Goal: Contribute content: Contribute content

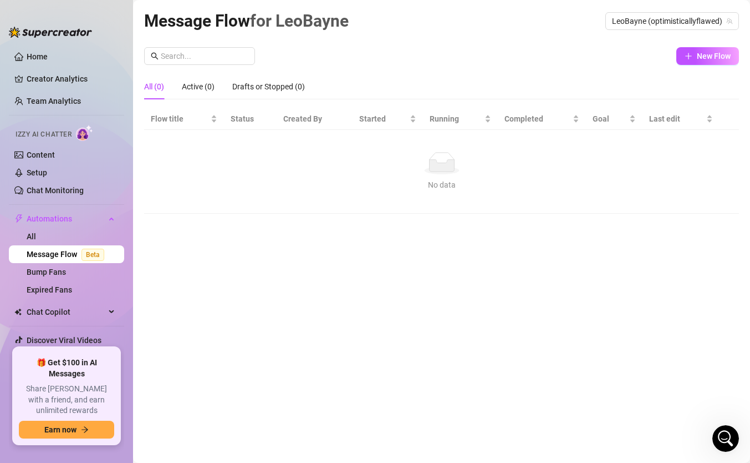
scroll to position [463, 0]
click at [41, 156] on link "Content" at bounding box center [41, 154] width 28 height 9
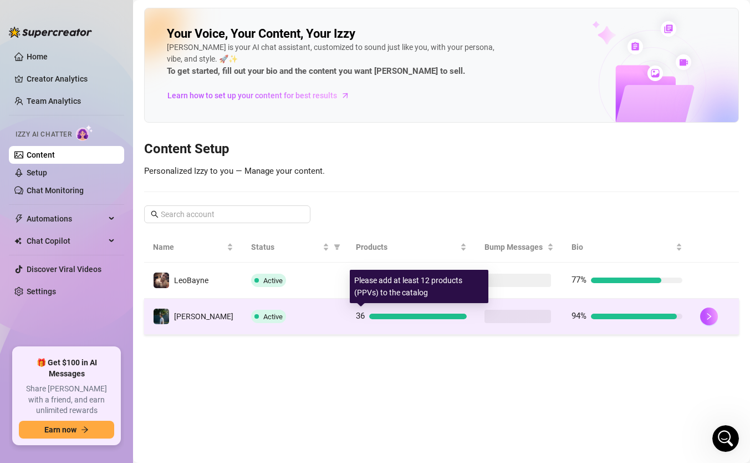
click at [356, 312] on span "36" at bounding box center [360, 316] width 9 height 10
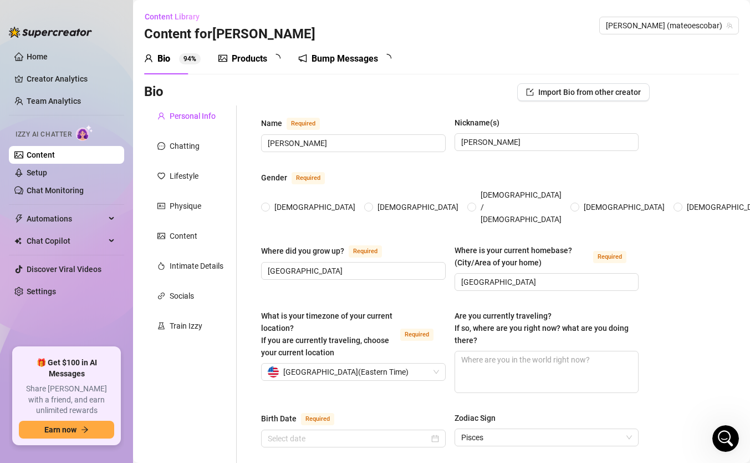
radio input "true"
type input "[DATE]"
click at [245, 66] on div "Products 3 3" at bounding box center [254, 58] width 70 height 31
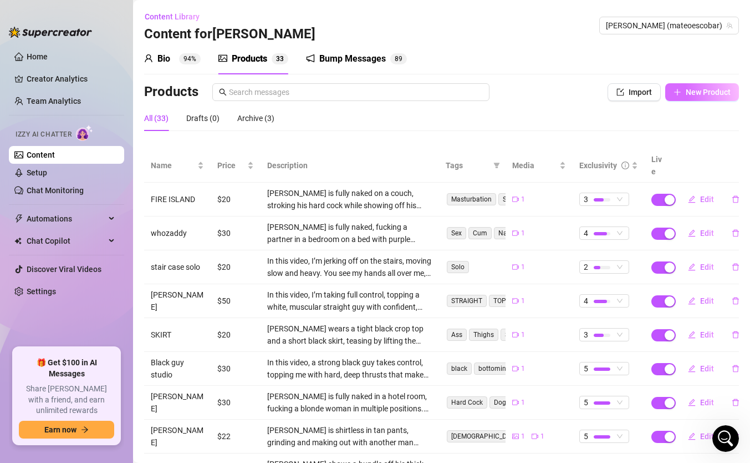
click at [691, 93] on span "New Product" at bounding box center [708, 92] width 45 height 9
type textarea "Type your message here..."
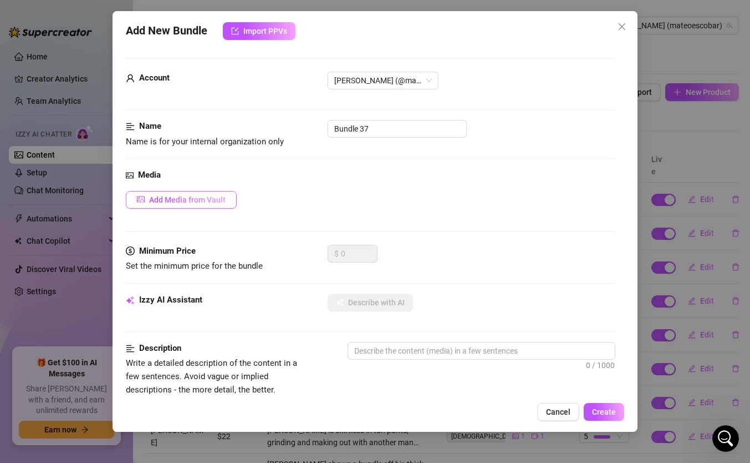
click at [215, 198] on span "Add Media from Vault" at bounding box center [187, 199] width 77 height 9
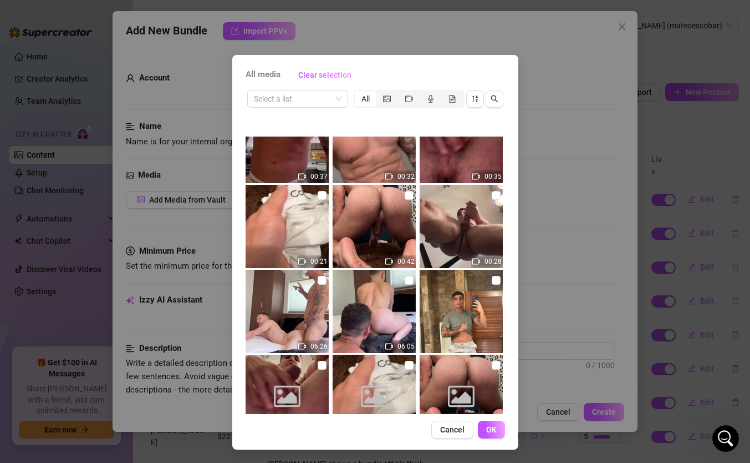
scroll to position [886, 0]
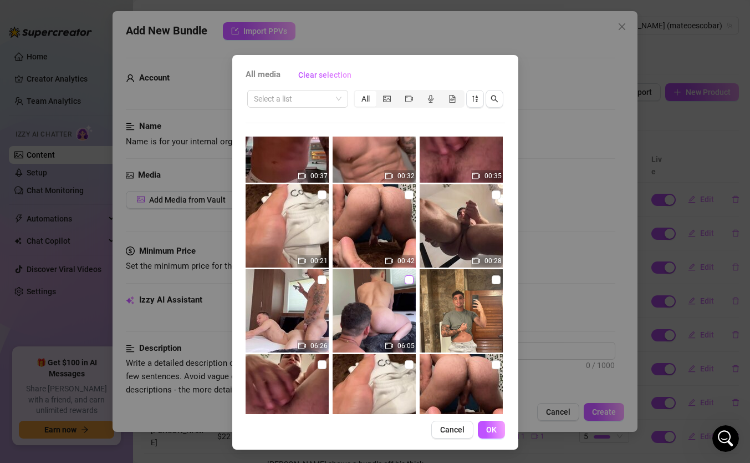
click at [406, 280] on input "checkbox" at bounding box center [409, 279] width 9 height 9
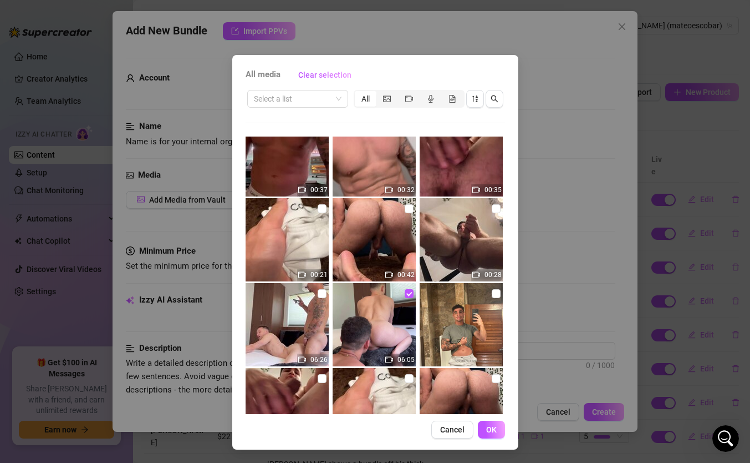
scroll to position [872, 0]
click at [409, 293] on input "checkbox" at bounding box center [409, 292] width 9 height 9
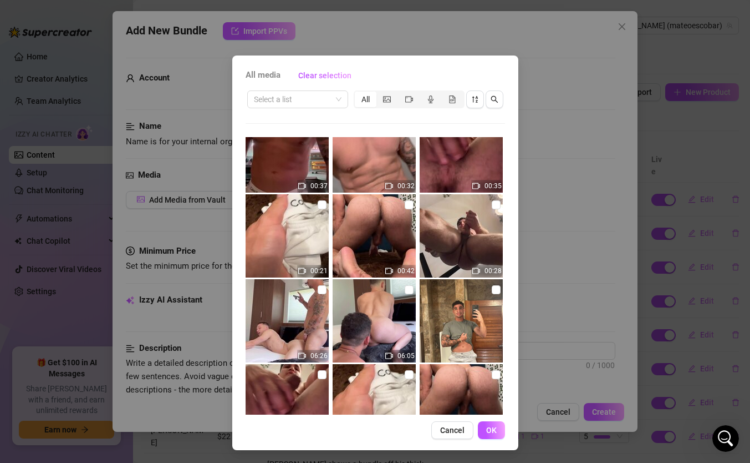
scroll to position [900, 0]
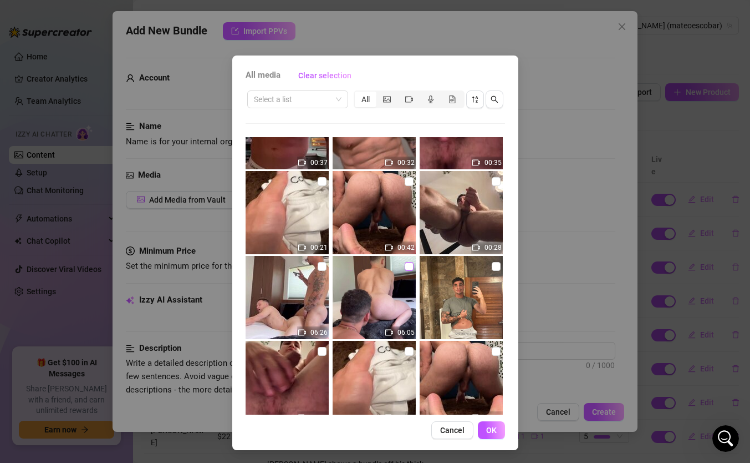
click at [408, 267] on input "checkbox" at bounding box center [409, 266] width 9 height 9
checkbox input "true"
click at [319, 267] on input "checkbox" at bounding box center [322, 266] width 9 height 9
checkbox input "true"
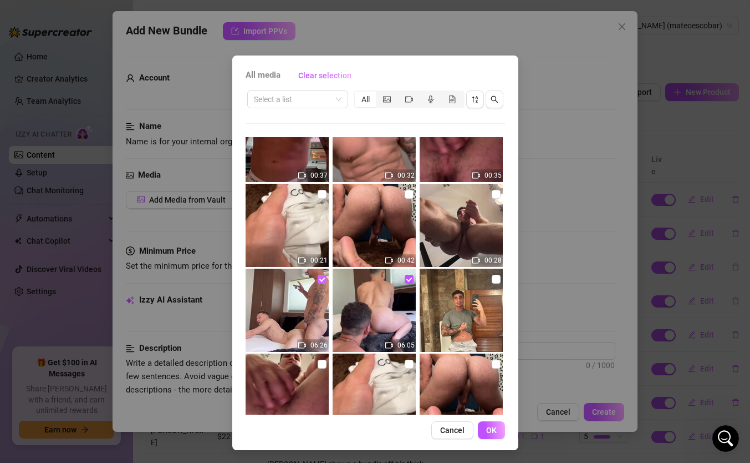
scroll to position [894, 0]
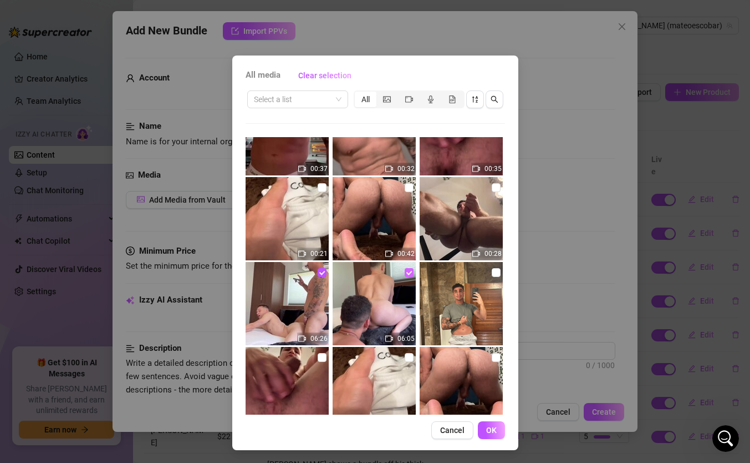
click at [406, 272] on input "checkbox" at bounding box center [409, 272] width 9 height 9
checkbox input "false"
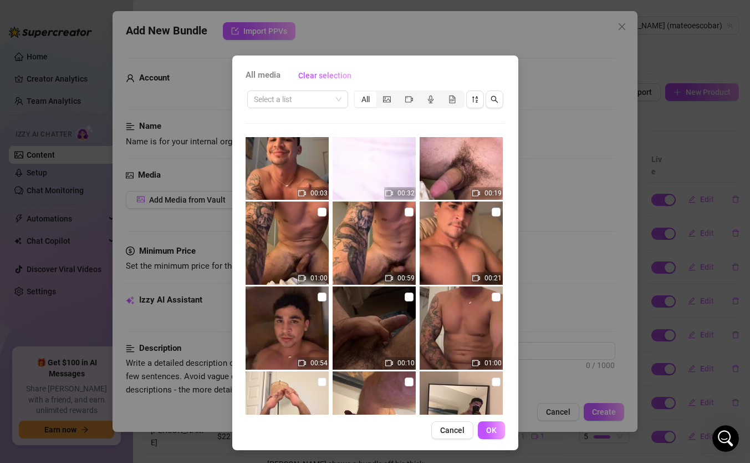
scroll to position [0, 0]
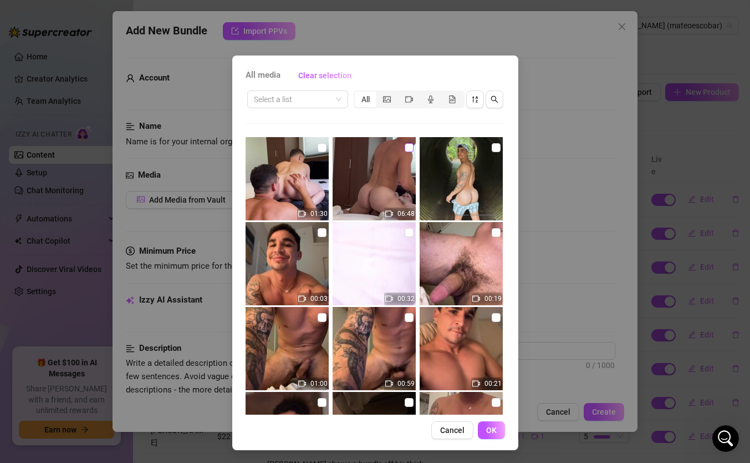
click at [409, 146] on input "checkbox" at bounding box center [409, 147] width 9 height 9
checkbox input "true"
click at [324, 145] on input "checkbox" at bounding box center [322, 147] width 9 height 9
checkbox input "true"
click at [494, 427] on span "OK" at bounding box center [491, 429] width 11 height 9
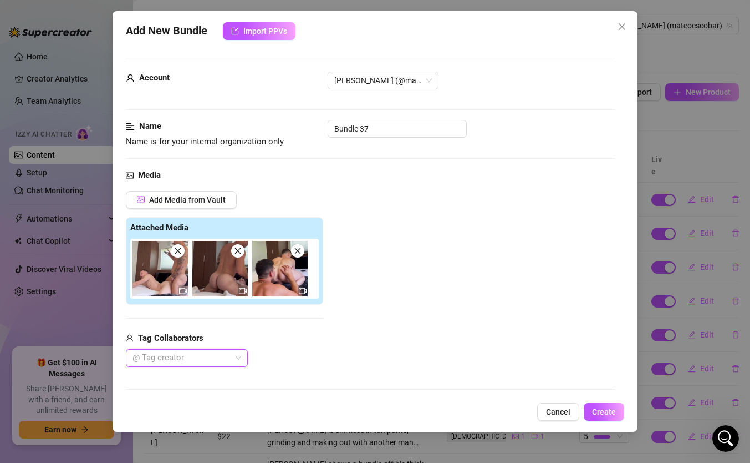
click at [229, 268] on img at bounding box center [219, 268] width 55 height 55
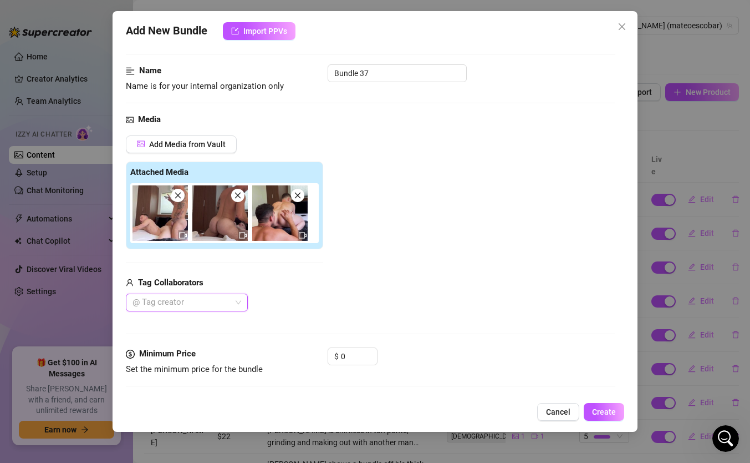
scroll to position [58, 0]
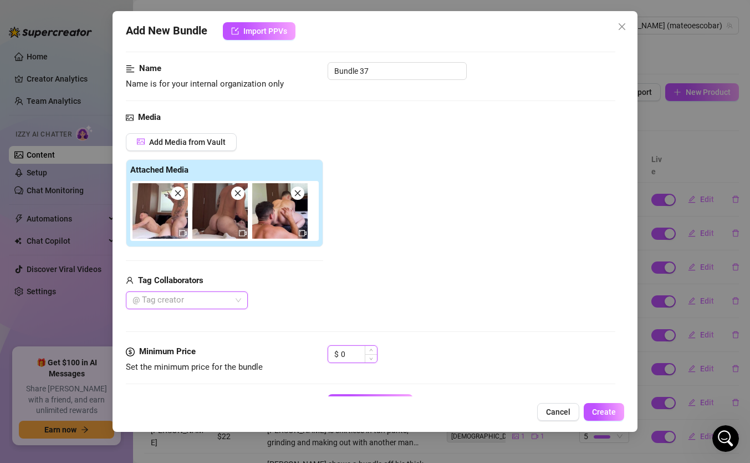
click at [345, 351] on input "0" at bounding box center [359, 354] width 36 height 17
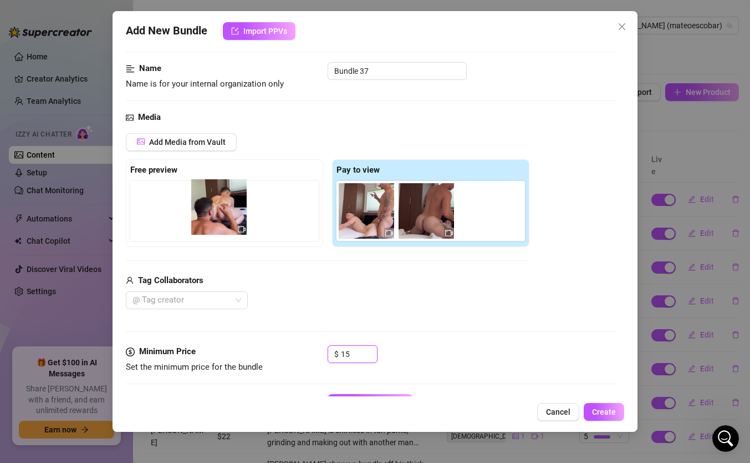
drag, startPoint x: 478, startPoint y: 217, endPoint x: 207, endPoint y: 213, distance: 270.7
click at [207, 213] on div "Free preview Pay to view" at bounding box center [328, 203] width 404 height 88
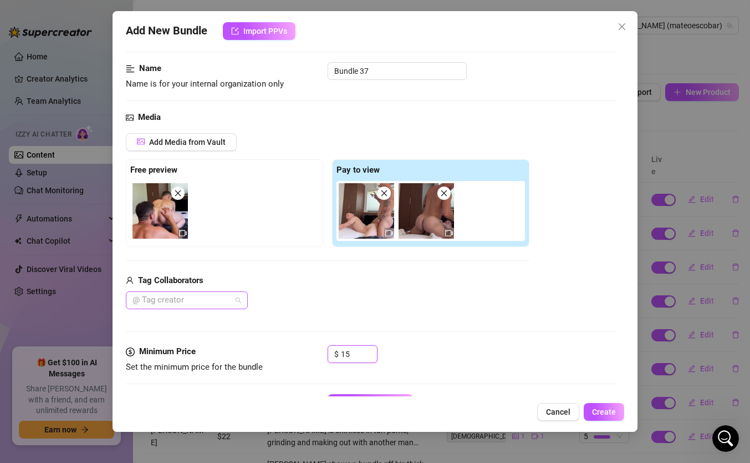
click at [229, 303] on div at bounding box center [181, 300] width 106 height 16
type input "15"
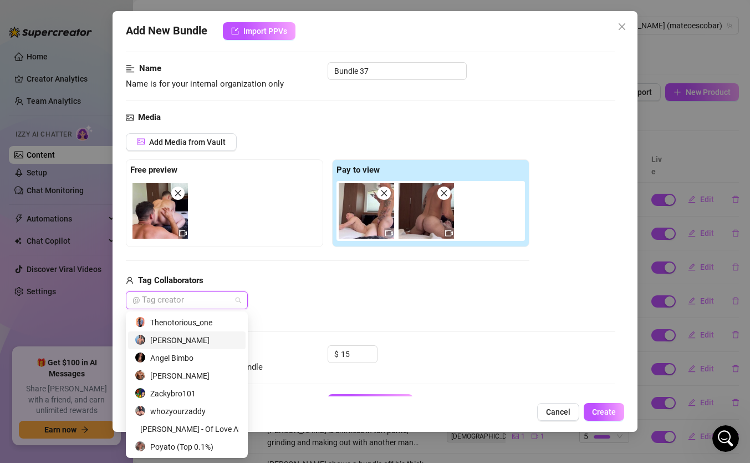
click at [178, 338] on div "[PERSON_NAME]" at bounding box center [187, 340] width 104 height 12
click at [390, 325] on div "Media Add Media from Vault Free preview Pay to view Tag Collaborators [PERSON_N…" at bounding box center [371, 228] width 490 height 234
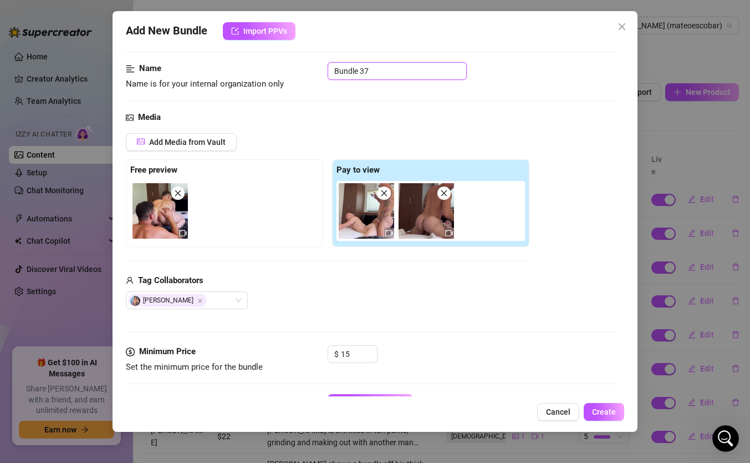
drag, startPoint x: 385, startPoint y: 69, endPoint x: 258, endPoint y: 51, distance: 128.3
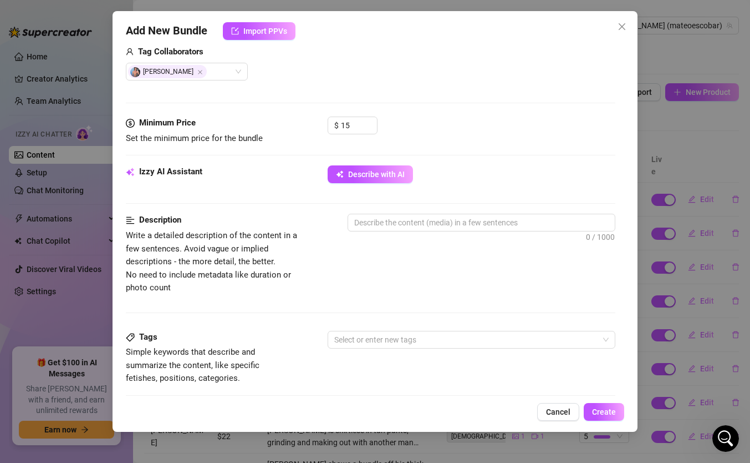
scroll to position [292, 0]
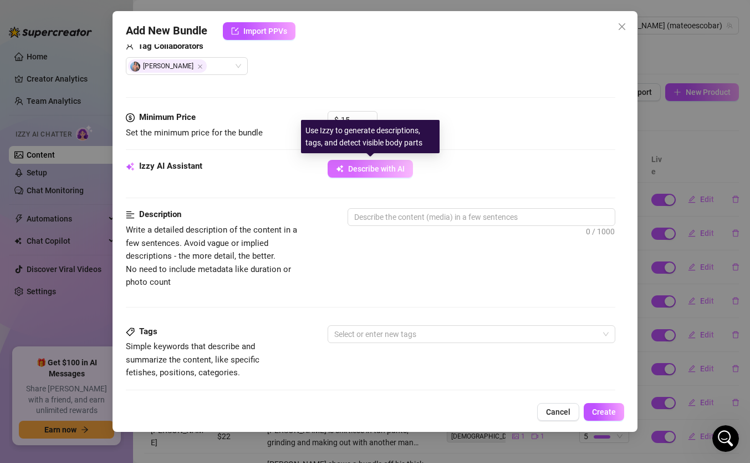
type input "[PERSON_NAME]"
click at [362, 170] on span "Describe with AI" at bounding box center [376, 168] width 57 height 9
type textarea "[PERSON_NAME]"
type textarea "[PERSON_NAME] is"
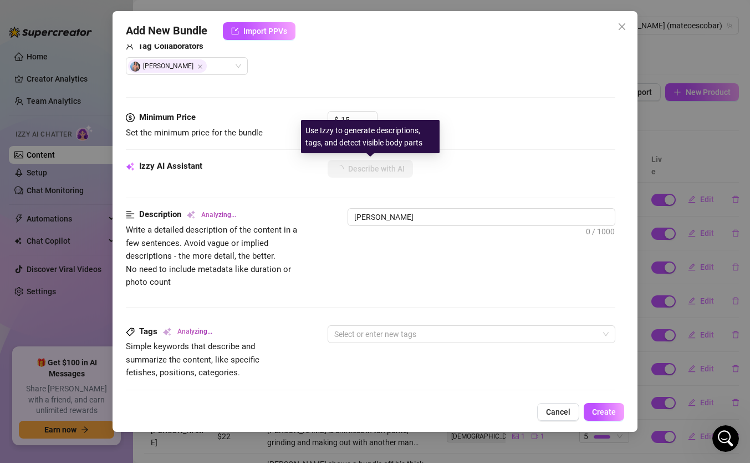
type textarea "[PERSON_NAME] is"
type textarea "[PERSON_NAME] is fully"
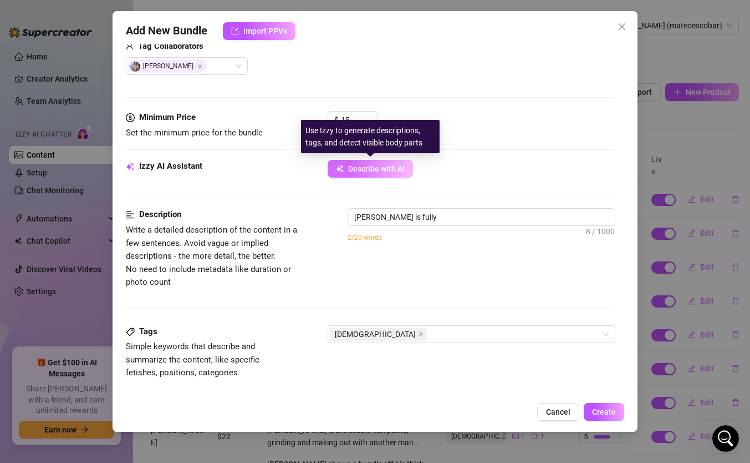
type textarea "[PERSON_NAME] is fully naked,"
type textarea "[PERSON_NAME] is fully naked, showing"
type textarea "[PERSON_NAME] is fully naked, showing off"
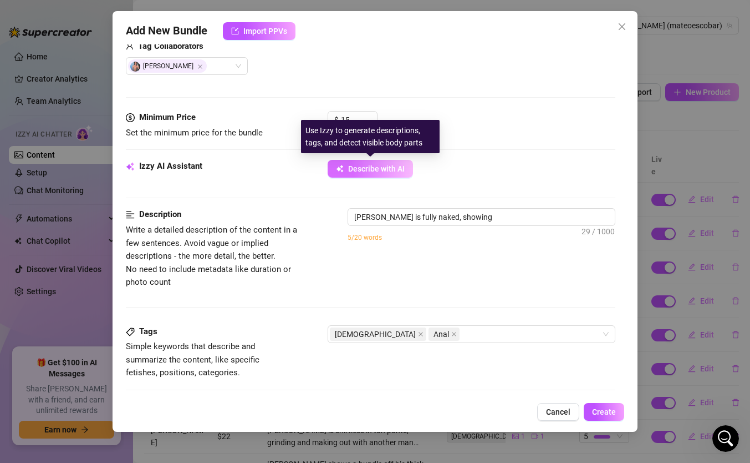
type textarea "[PERSON_NAME] is fully naked, showing off"
type textarea "[PERSON_NAME] is fully naked, showing off his"
type textarea "[PERSON_NAME] is fully naked, showing off his muscular"
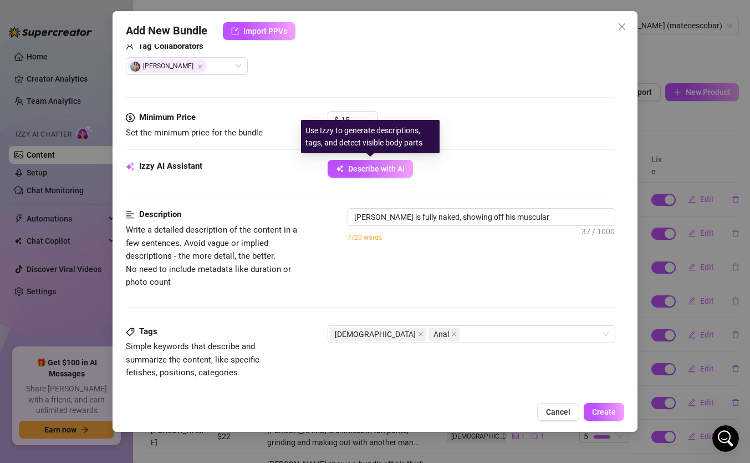
type textarea "[PERSON_NAME] is fully naked, showing off his muscular build"
type textarea "[PERSON_NAME] is fully naked, showing off his muscular build and"
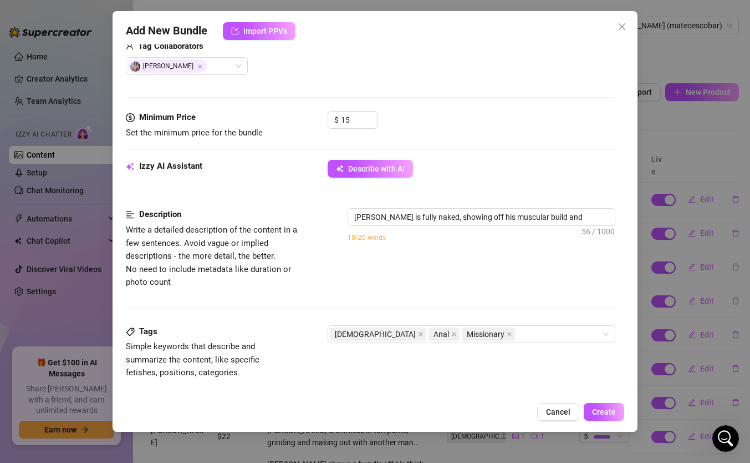
type textarea "[PERSON_NAME] is fully naked, showing off his muscular build and tattooed"
type textarea "[PERSON_NAME] is fully naked, showing off his muscular build and tattooed arm"
type textarea "[PERSON_NAME] is fully naked, showing off his muscular build and tattooed arm w…"
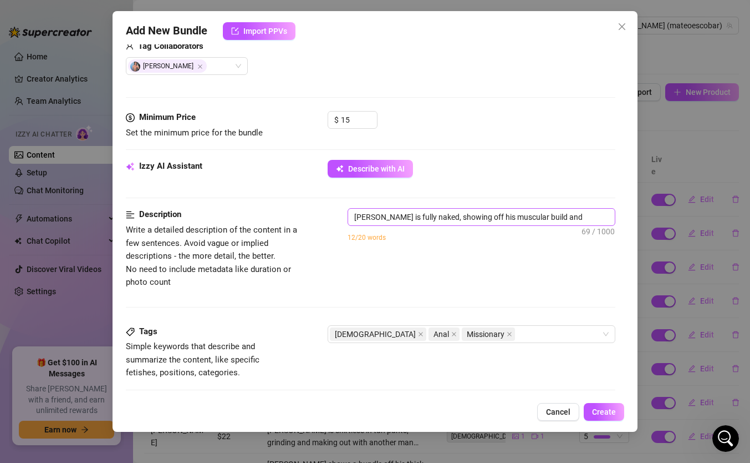
type textarea "[PERSON_NAME] is fully naked, showing off his muscular build and tattooed arm w…"
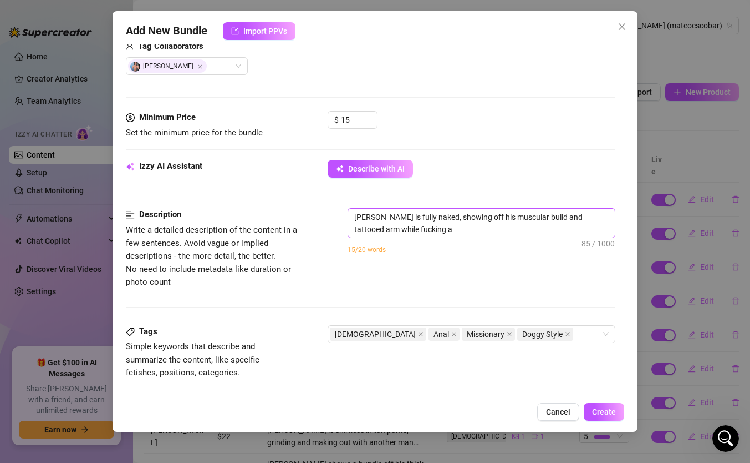
type textarea "[PERSON_NAME] is fully naked, showing off his muscular build and tattooed arm w…"
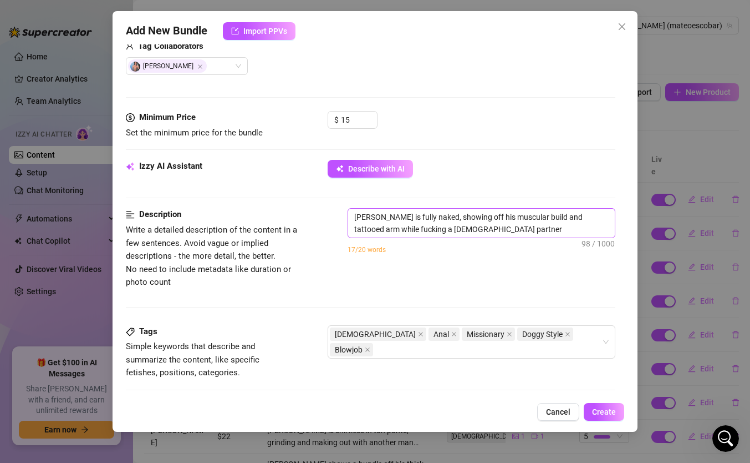
type textarea "[PERSON_NAME] is fully naked, showing off his muscular build and tattooed arm w…"
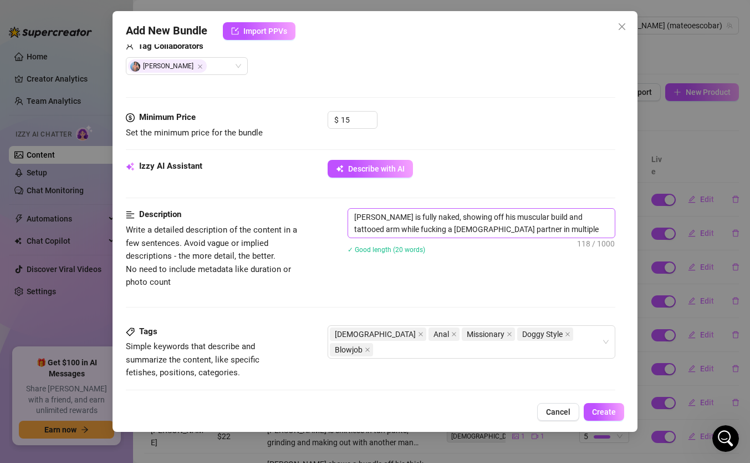
type textarea "[PERSON_NAME] is fully naked, showing off his muscular build and tattooed arm w…"
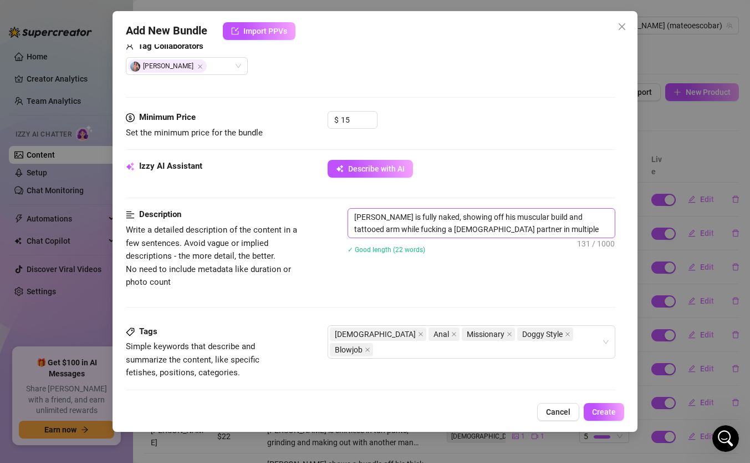
type textarea "[PERSON_NAME] is fully naked, showing off his muscular build and tattooed arm w…"
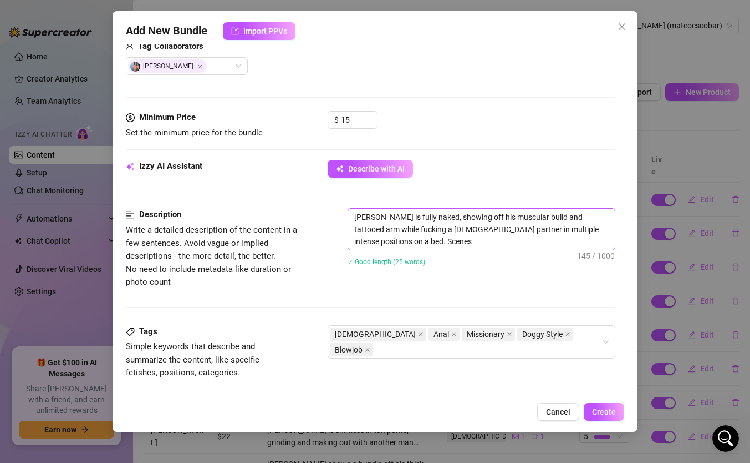
type textarea "[PERSON_NAME] is fully naked, showing off his muscular build and tattooed arm w…"
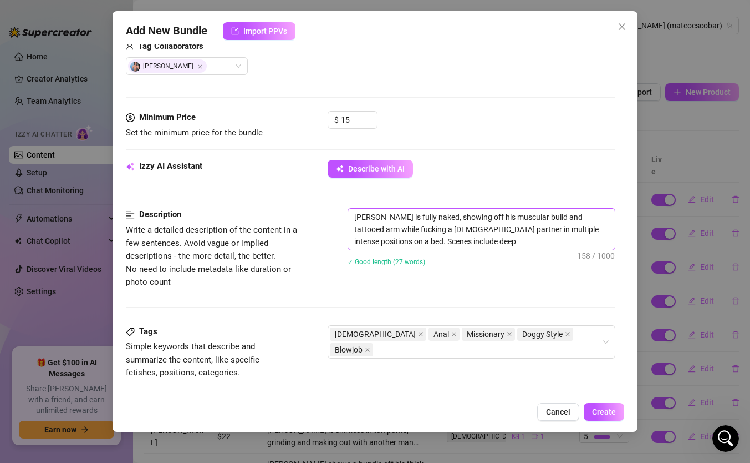
type textarea "[PERSON_NAME] is fully naked, showing off his muscular build and tattooed arm w…"
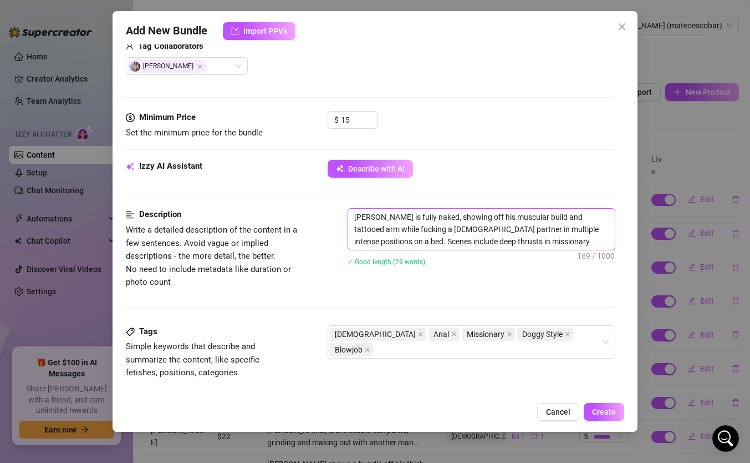
type textarea "[PERSON_NAME] is fully naked, showing off his muscular build and tattooed arm w…"
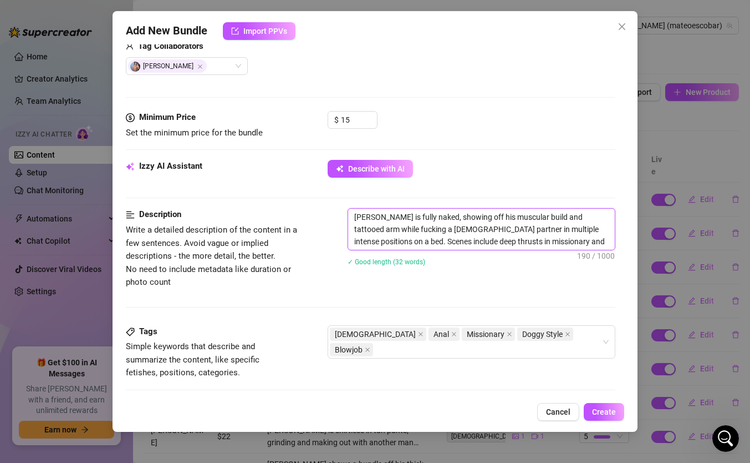
type textarea "[PERSON_NAME] is fully naked, showing off his muscular build and tattooed arm w…"
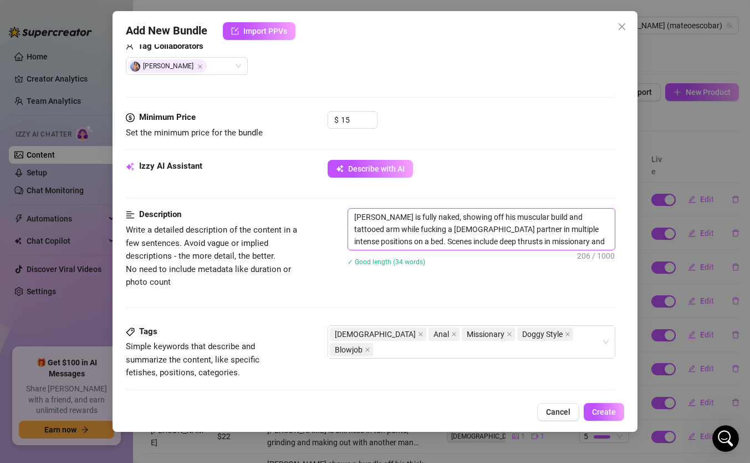
type textarea "[PERSON_NAME] is fully naked, showing off his muscular build and tattooed arm w…"
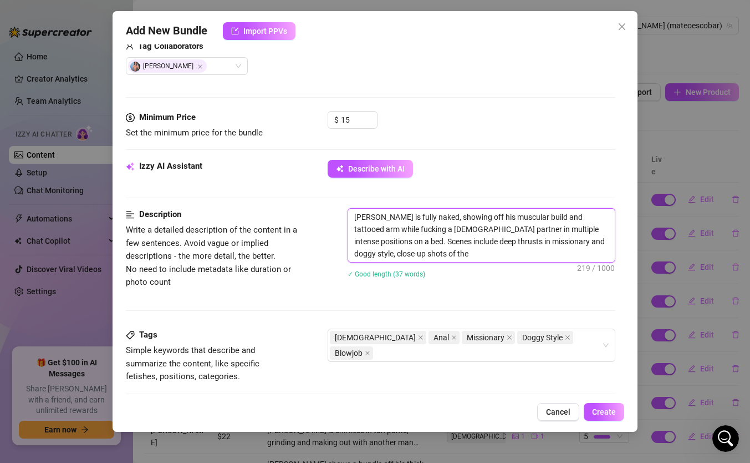
type textarea "[PERSON_NAME] is fully naked, showing off his muscular build and tattooed arm w…"
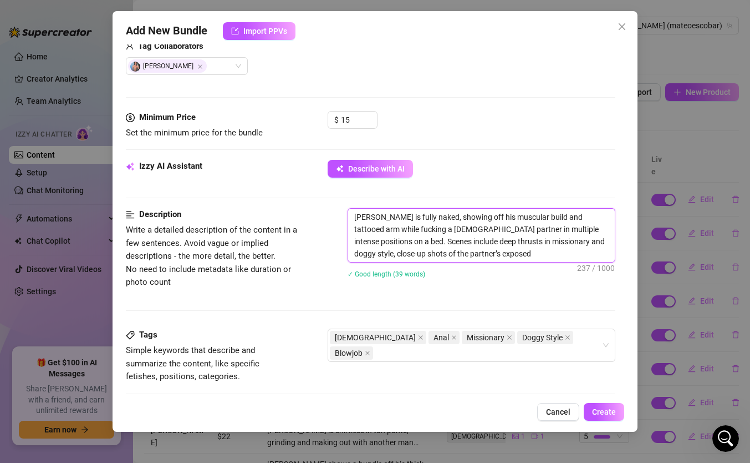
type textarea "[PERSON_NAME] is fully naked, showing off his muscular build and tattooed arm w…"
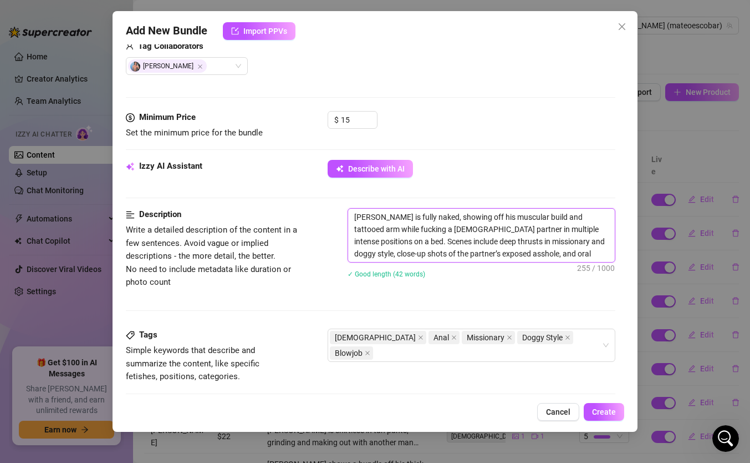
type textarea "[PERSON_NAME] is fully naked, showing off his muscular build and tattooed arm w…"
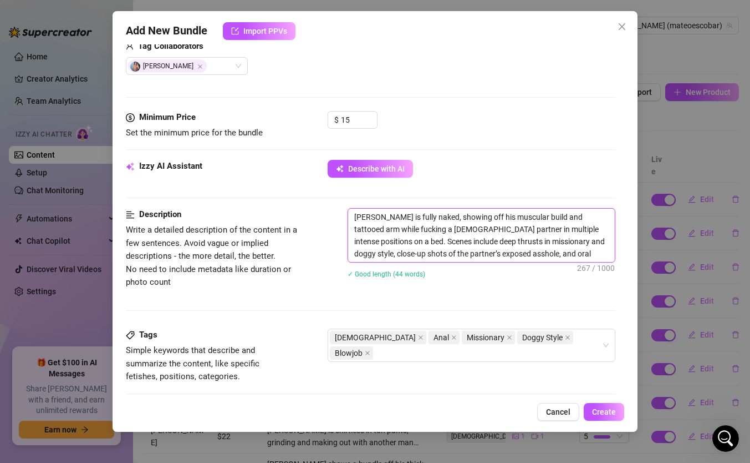
type textarea "[PERSON_NAME] is fully naked, showing off his muscular build and tattooed arm w…"
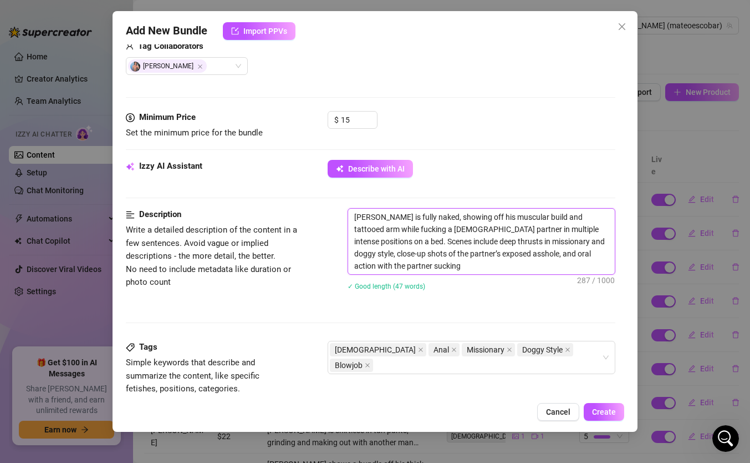
type textarea "[PERSON_NAME] is fully naked, showing off his muscular build and tattooed arm w…"
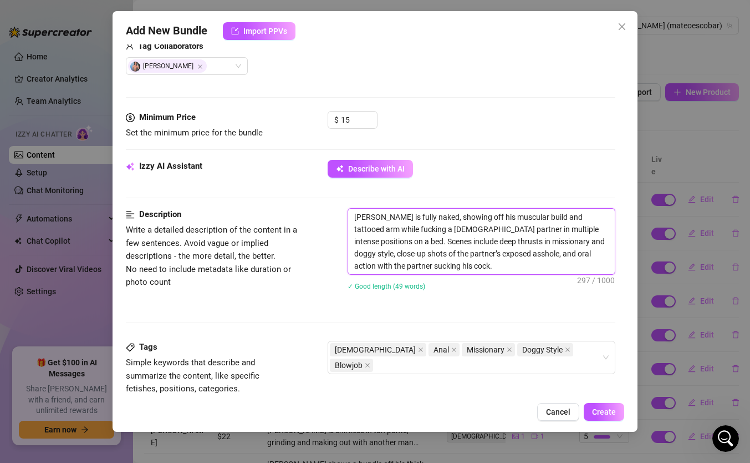
type textarea "[PERSON_NAME] is fully naked, showing off his muscular build and tattooed arm w…"
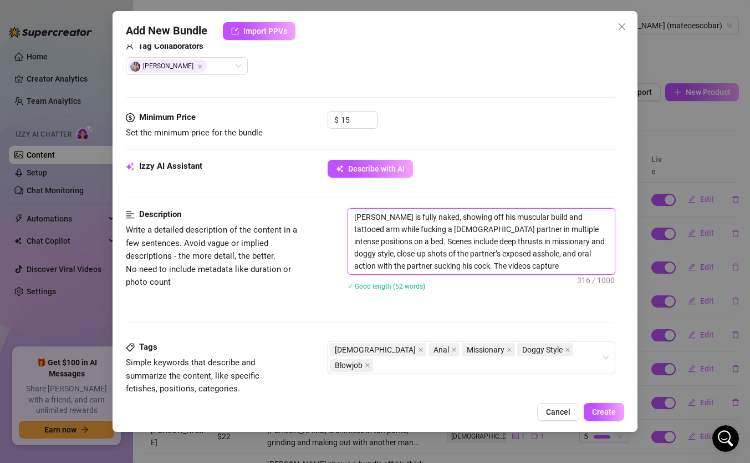
type textarea "[PERSON_NAME] is fully naked, showing off his muscular build and tattooed arm w…"
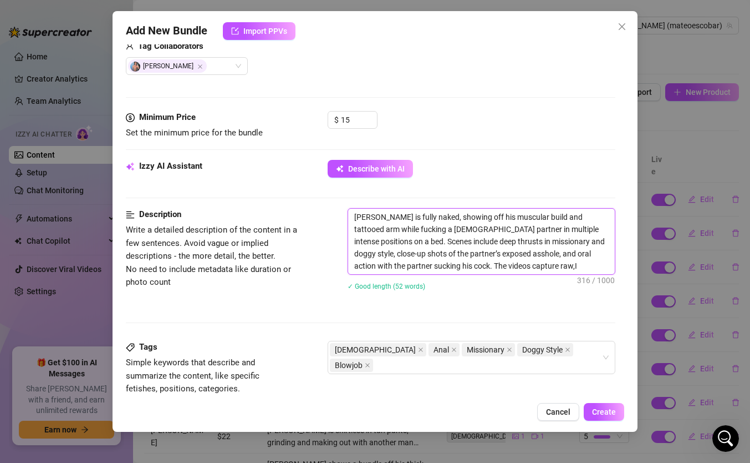
type textarea "[PERSON_NAME] is fully naked, showing off his muscular build and tattooed arm w…"
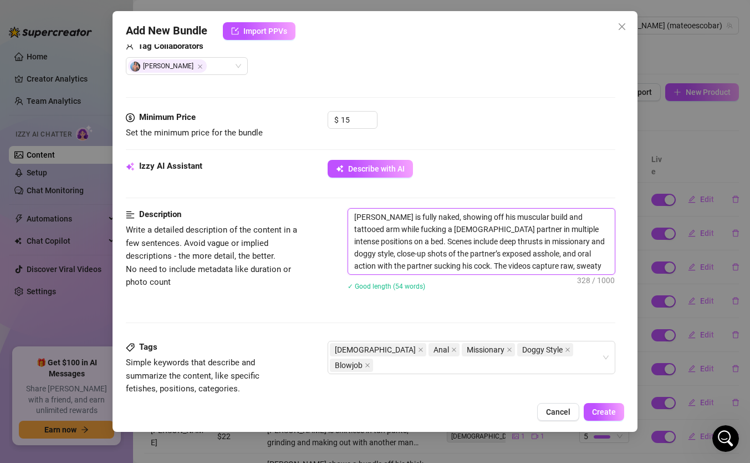
type textarea "[PERSON_NAME] is fully naked, showing off his muscular build and tattooed arm w…"
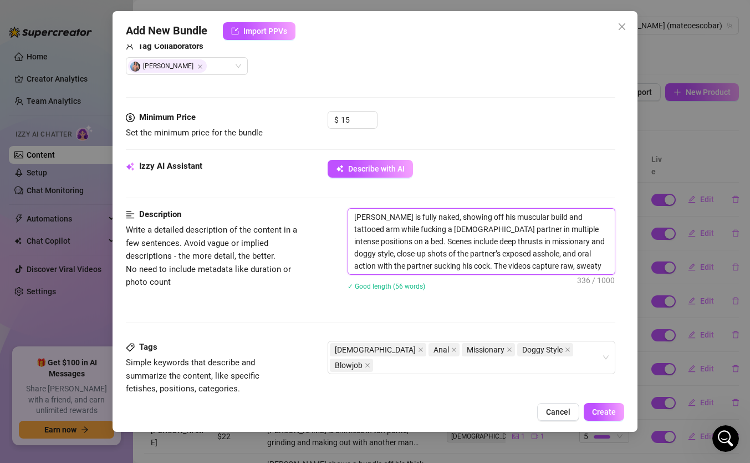
type textarea "[PERSON_NAME] is fully naked, showing off his muscular build and tattooed arm w…"
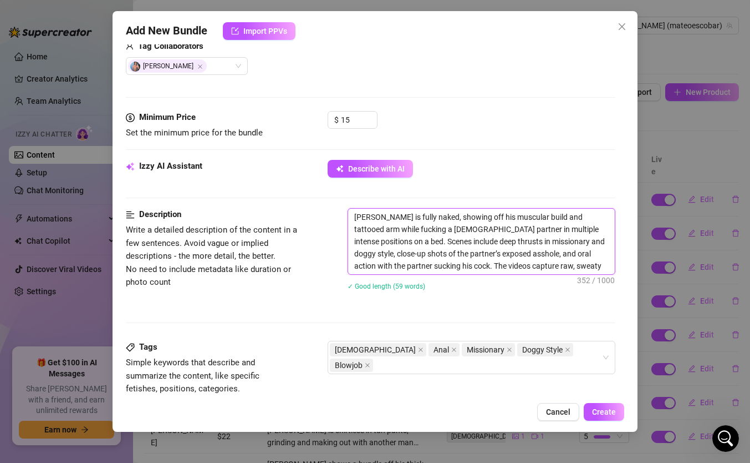
type textarea "[PERSON_NAME] is fully naked, showing off his muscular build and tattooed arm w…"
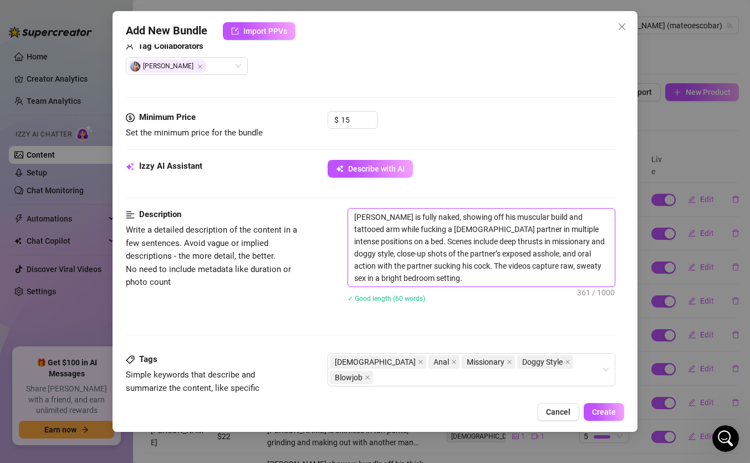
click at [432, 214] on textarea "[PERSON_NAME] is fully naked, showing off his muscular build and tattooed arm w…" at bounding box center [481, 248] width 267 height 78
click at [427, 215] on textarea "[PERSON_NAME] is fully naked, showing off his muscular build and tattooed arm w…" at bounding box center [481, 248] width 267 height 78
type textarea "[PERSON_NAME] is fully naked, Ishowing off his muscular build and tattooed arm …"
type textarea "[PERSON_NAME] is fully naked, [PERSON_NAME] off his muscular build and tattooed…"
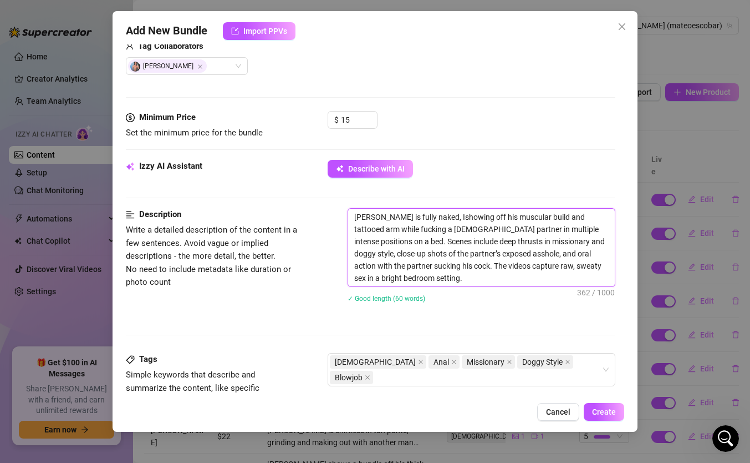
type textarea "[PERSON_NAME] is fully naked, [PERSON_NAME] off his muscular build and tattooed…"
type textarea "[PERSON_NAME] is fully naked, [PERSON_NAME] showing off his muscular build and …"
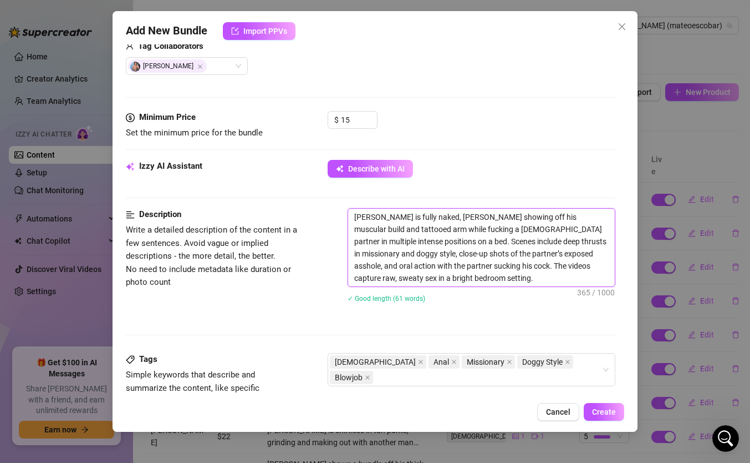
type textarea "[PERSON_NAME] is fully naked, [PERSON_NAME] off his muscular build and tattooed…"
type textarea "[PERSON_NAME] is fully naked, Ishowing off his muscular build and tattooed arm …"
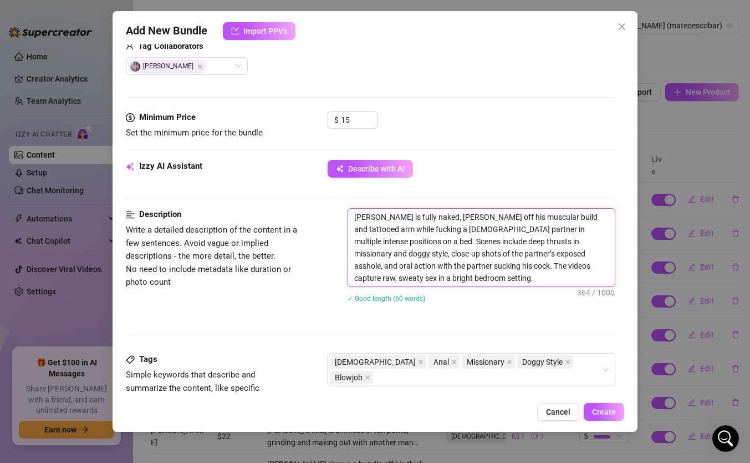
type textarea "[PERSON_NAME] is fully naked, Ishowing off his muscular build and tattooed arm …"
type textarea "[PERSON_NAME] is fully naked, I showing off his muscular build and tattooed arm…"
type textarea "[PERSON_NAME] is fully naked, I ashowing off his muscular build and tattooed ar…"
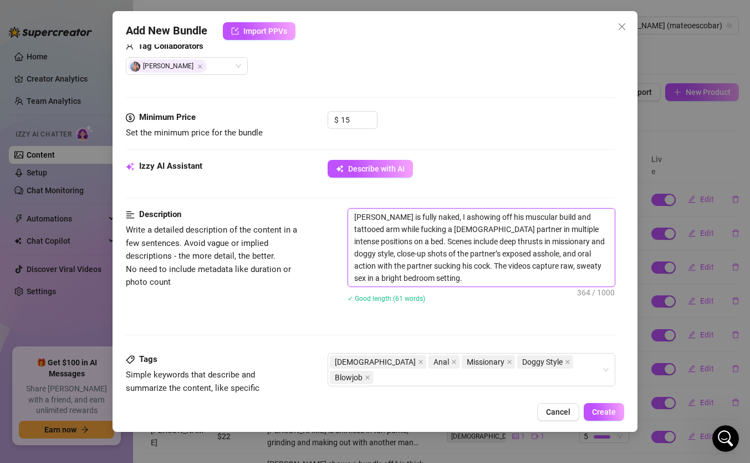
type textarea "[PERSON_NAME] is fully naked, I amshowing off his muscular build and tattooed a…"
type textarea "[PERSON_NAME] is fully naked, I am showing off his muscular build and tattooed …"
type textarea "[PERSON_NAME] is fully naked, I am tshowing off his muscular build and tattooed…"
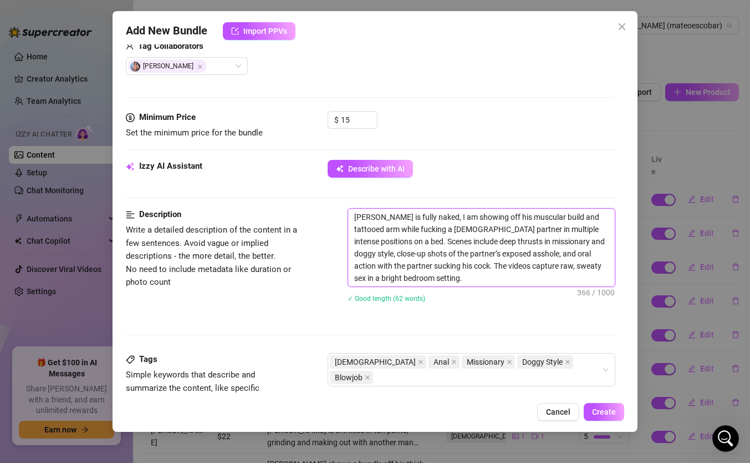
type textarea "[PERSON_NAME] is fully naked, I am tshowing off his muscular build and tattooed…"
type textarea "[PERSON_NAME] is fully naked, I am toshowing off his muscular build and tattooe…"
type textarea "[PERSON_NAME] is fully naked, I am topshowing off his muscular build and tattoo…"
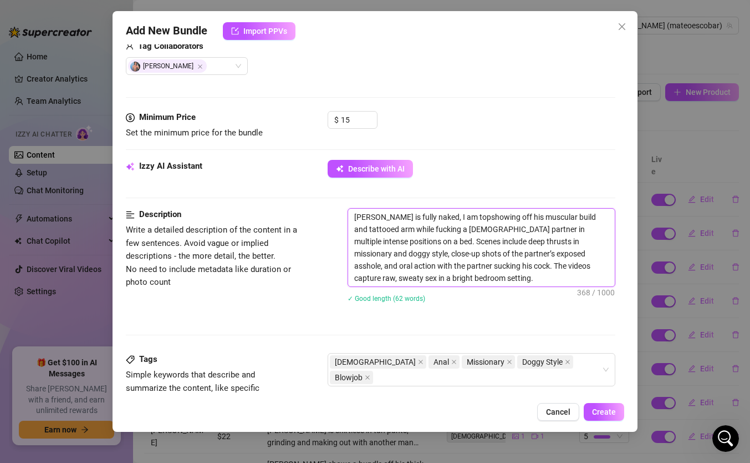
type textarea "[PERSON_NAME] is fully naked, I am toppshowing off his muscular build and tatto…"
type textarea "[PERSON_NAME] is fully naked, I am toppnshowing off his muscular build and tatt…"
type textarea "[PERSON_NAME] is fully naked, I am toppshowing off his muscular build and tatto…"
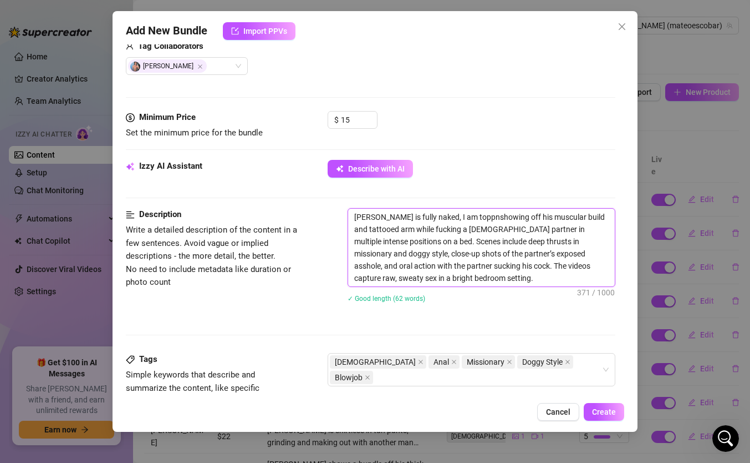
type textarea "[PERSON_NAME] is fully naked, I am toppshowing off his muscular build and tatto…"
type textarea "[PERSON_NAME] is fully naked, I am toppishowing off his muscular build and tatt…"
type textarea "[PERSON_NAME] is fully naked, I am toppinshowing off his muscular build and tat…"
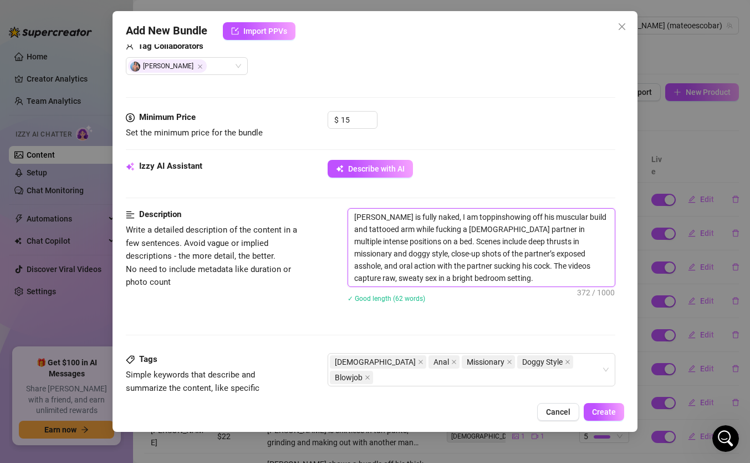
type textarea "[PERSON_NAME] is fully naked, I am toppingshowing off his muscular build and ta…"
type textarea "[PERSON_NAME] is fully naked, I am topping showing off his muscular build and t…"
type textarea "[PERSON_NAME] is fully naked, I am topping ashowing off his muscular build and …"
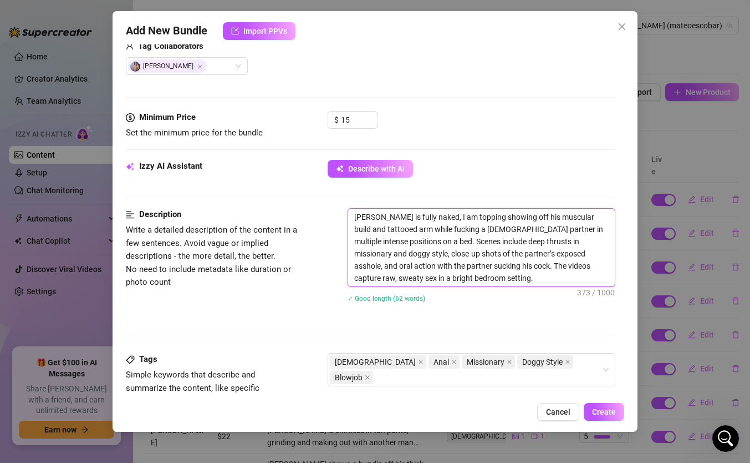
type textarea "[PERSON_NAME] is fully naked, I am topping ashowing off his muscular build and …"
type textarea "[PERSON_NAME] is fully naked, I am topping adshowing off his muscular build and…"
type textarea "[PERSON_NAME] is fully naked, I am topping adeshowing off his muscular build an…"
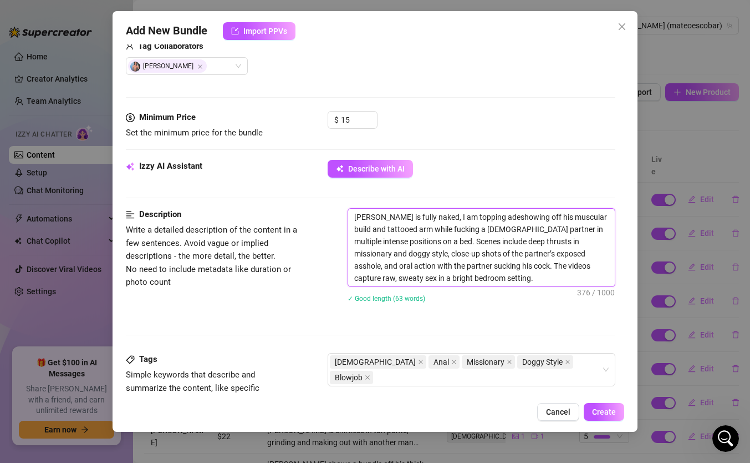
type textarea "[PERSON_NAME] is fully naked, I am topping adewshowing off his muscular build a…"
type textarea "[PERSON_NAME] is fully naked, I am topping adew showing off his muscular build …"
type textarea "[PERSON_NAME] is fully naked, I am topping adew cshowing off his muscular build…"
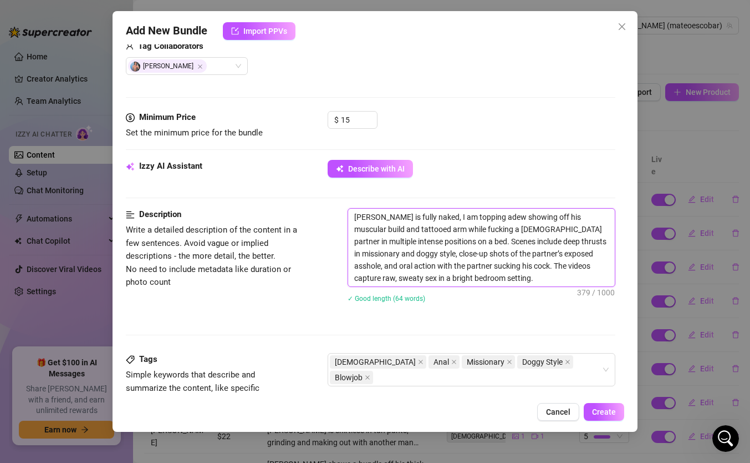
type textarea "[PERSON_NAME] is fully naked, I am topping adew cshowing off his muscular build…"
type textarea "[PERSON_NAME] is fully naked, I am topping adew coshowing off his muscular buil…"
type textarea "[PERSON_NAME] is fully naked, I am topping adew conshowing off his muscular bui…"
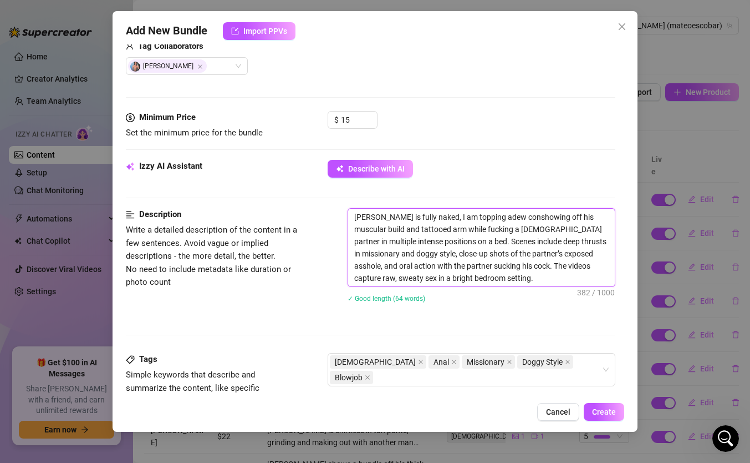
type textarea "[PERSON_NAME] is fully naked, I am topping adew connshowing off his muscular bu…"
type textarea "[PERSON_NAME] is fully naked, I am topping adew connoshowing off his muscular b…"
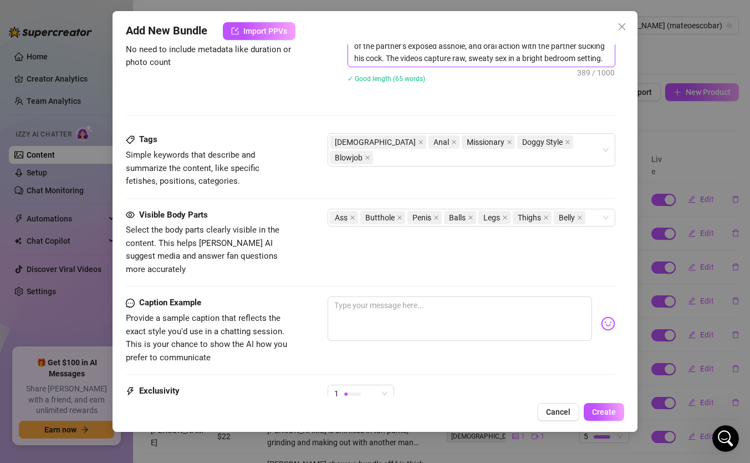
scroll to position [526, 0]
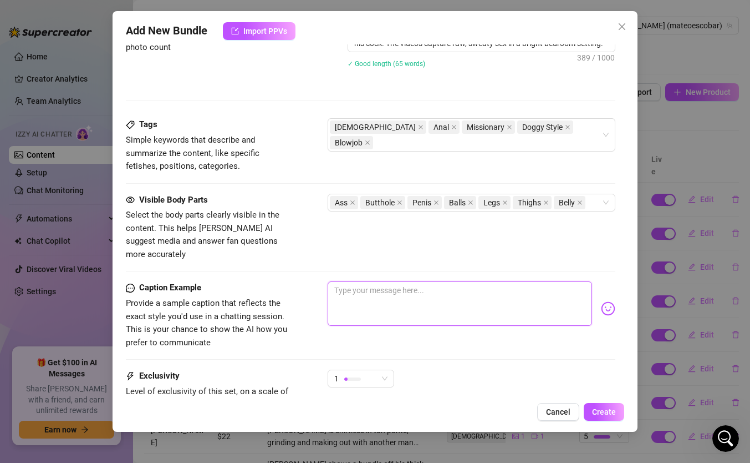
click at [493, 298] on textarea at bounding box center [460, 303] width 265 height 44
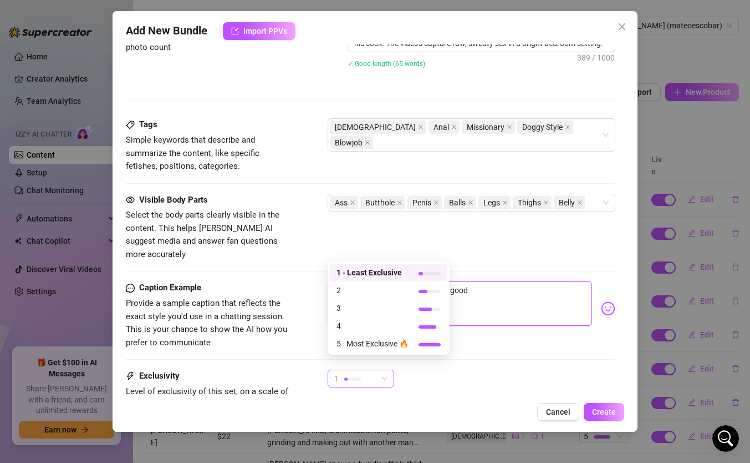
click at [388, 369] on div "1" at bounding box center [361, 378] width 67 height 18
click at [384, 344] on span "5 - Most Exclusive 🔥" at bounding box center [373, 343] width 72 height 12
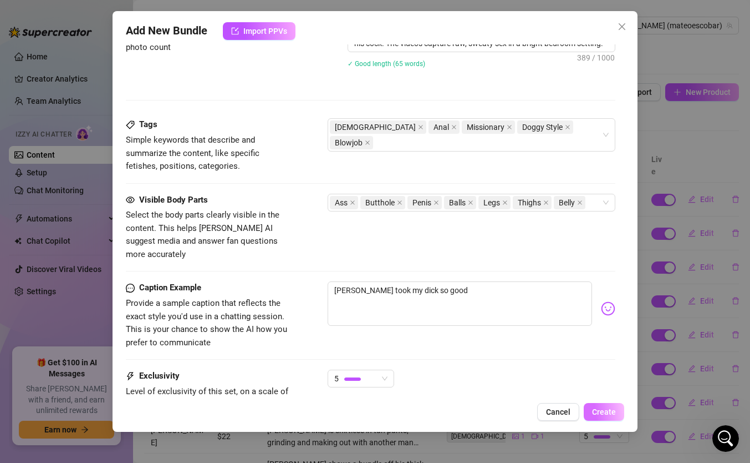
click at [606, 409] on span "Create" at bounding box center [604, 411] width 24 height 9
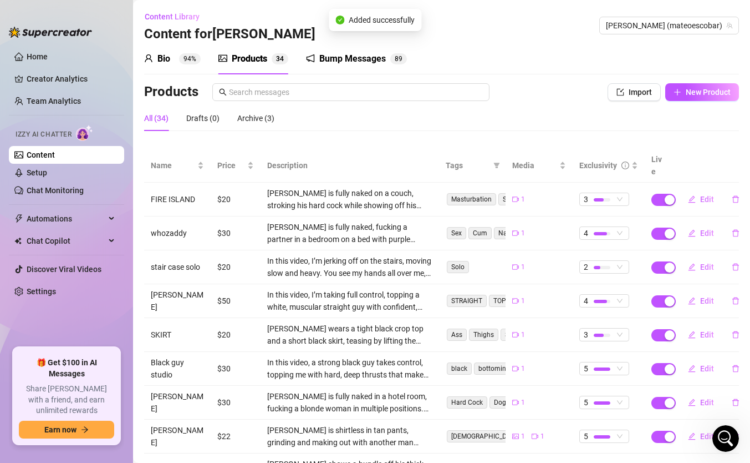
click at [335, 59] on div "Bump Messages" at bounding box center [352, 58] width 67 height 13
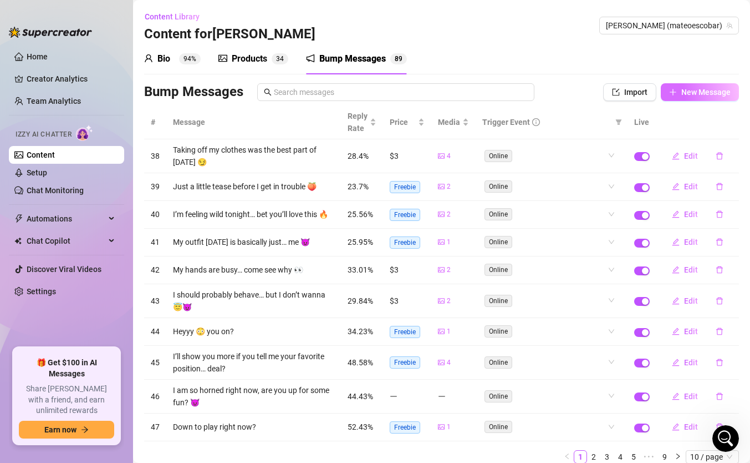
click at [675, 93] on icon "plus" at bounding box center [673, 92] width 8 height 8
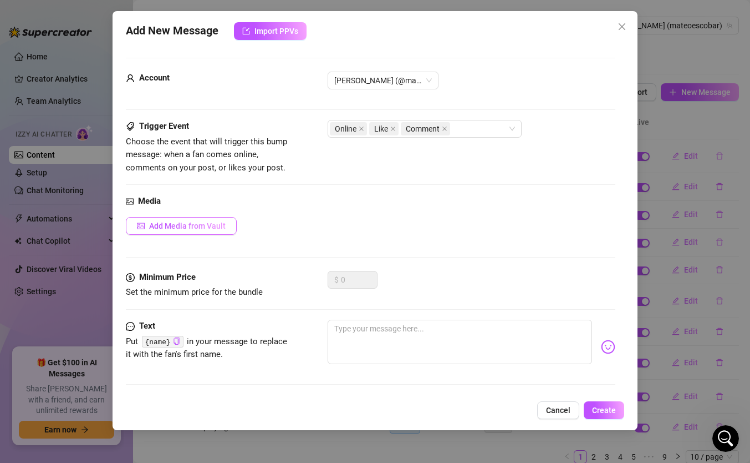
click at [216, 225] on span "Add Media from Vault" at bounding box center [187, 225] width 77 height 9
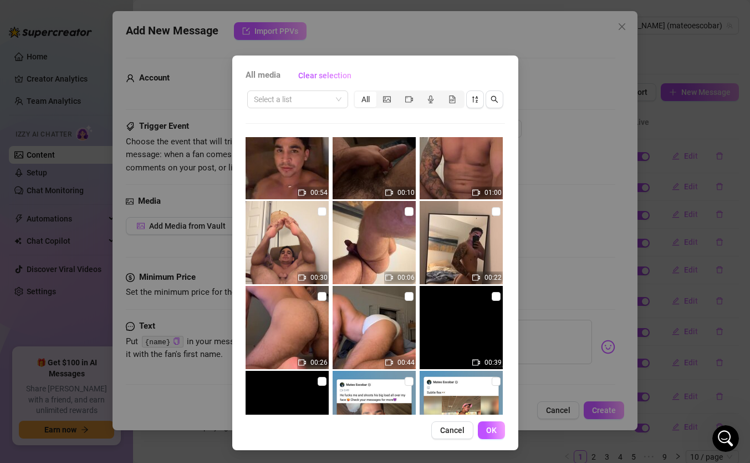
scroll to position [277, 0]
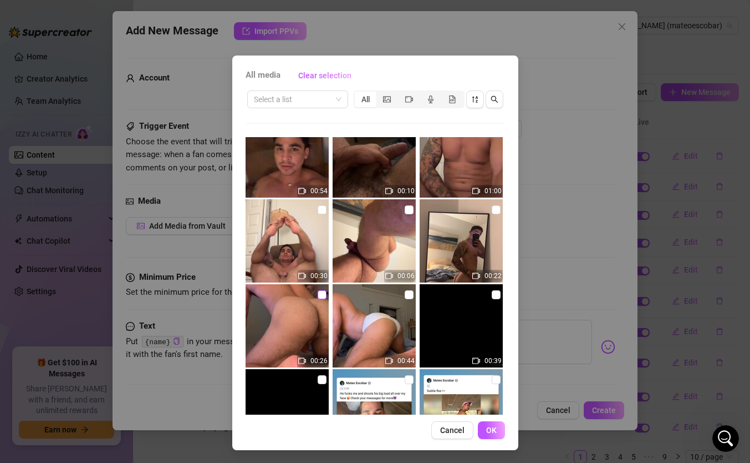
click at [322, 292] on input "checkbox" at bounding box center [322, 294] width 9 height 9
click at [485, 428] on button "OK" at bounding box center [491, 430] width 27 height 18
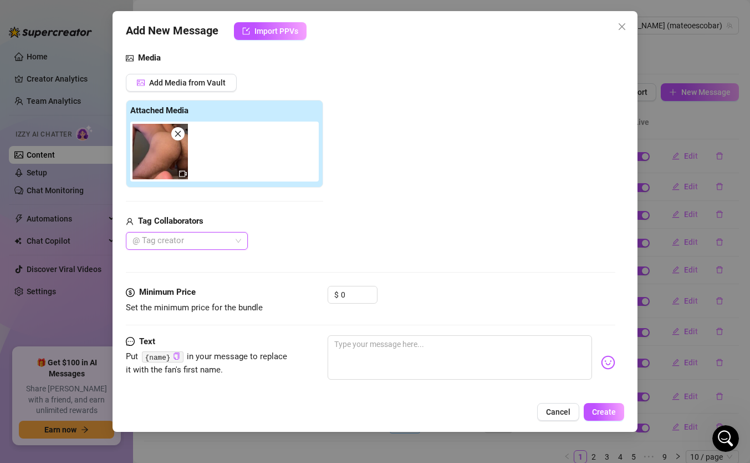
scroll to position [156, 0]
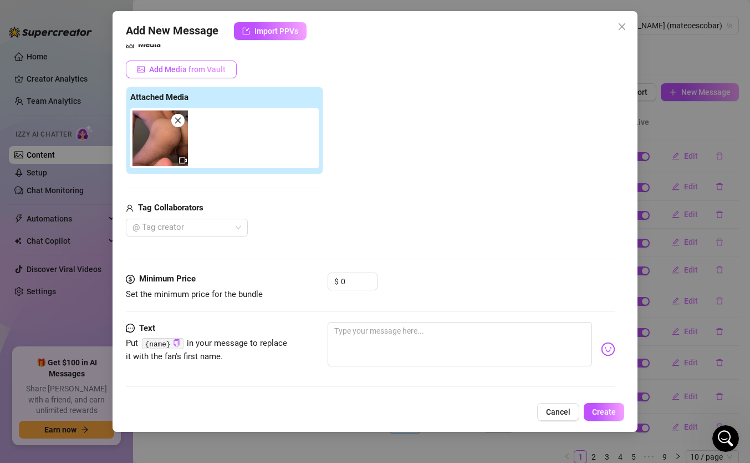
click at [167, 69] on span "Add Media from Vault" at bounding box center [187, 69] width 77 height 9
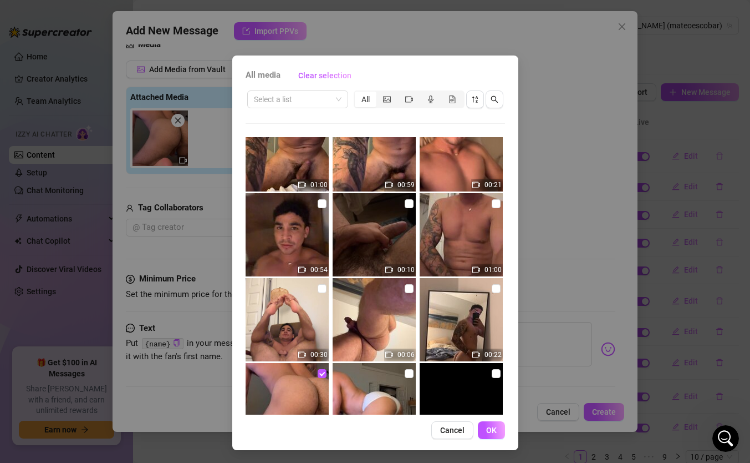
scroll to position [200, 0]
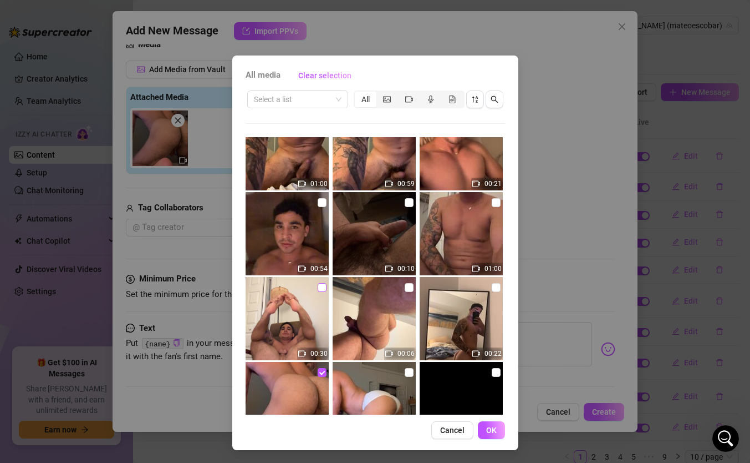
click at [322, 287] on input "checkbox" at bounding box center [322, 287] width 9 height 9
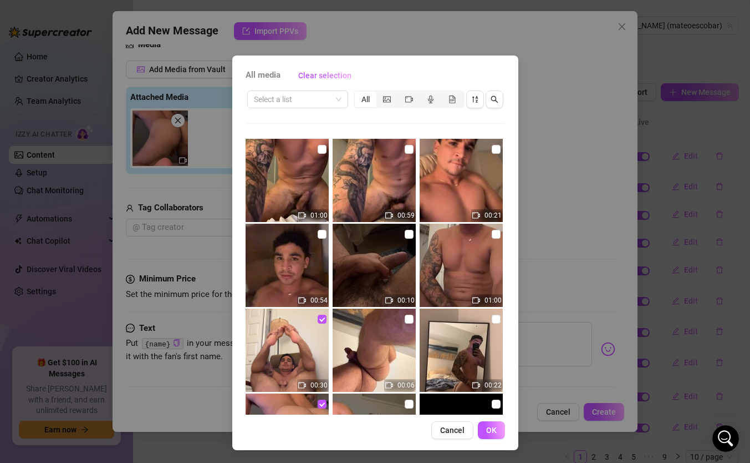
scroll to position [165, 0]
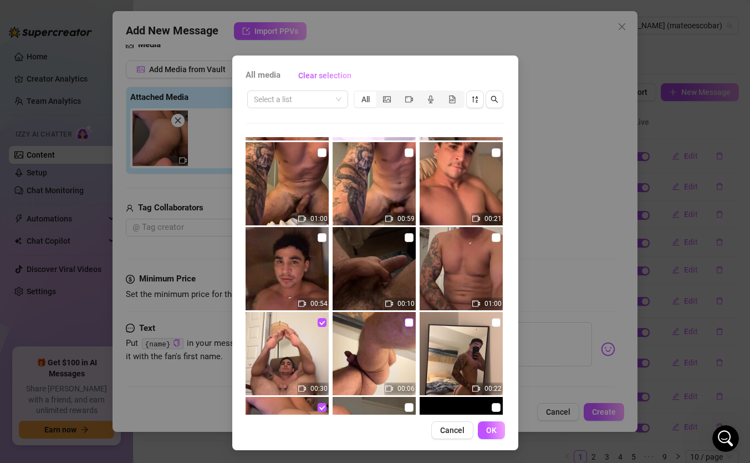
click at [409, 322] on input "checkbox" at bounding box center [409, 322] width 9 height 9
click at [489, 429] on span "OK" at bounding box center [491, 429] width 11 height 9
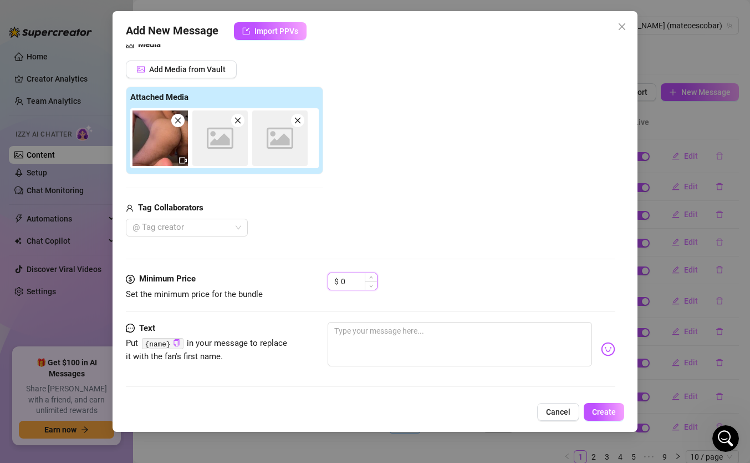
click at [356, 281] on input "0" at bounding box center [359, 281] width 36 height 17
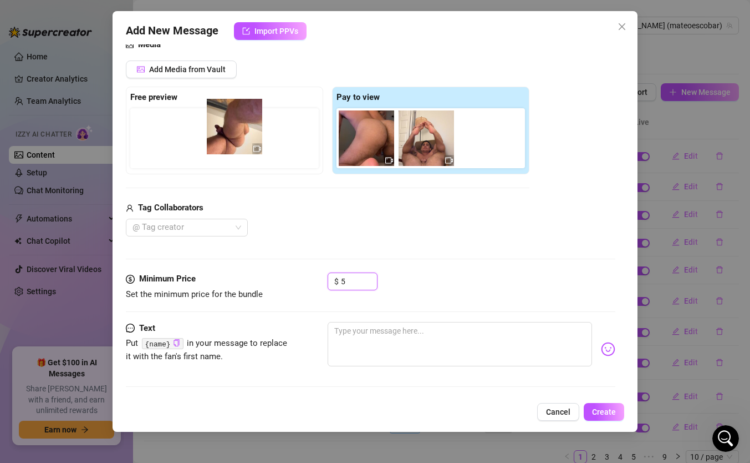
drag, startPoint x: 479, startPoint y: 144, endPoint x: 217, endPoint y: 131, distance: 262.1
click at [217, 131] on div "Free preview Pay to view" at bounding box center [328, 131] width 404 height 88
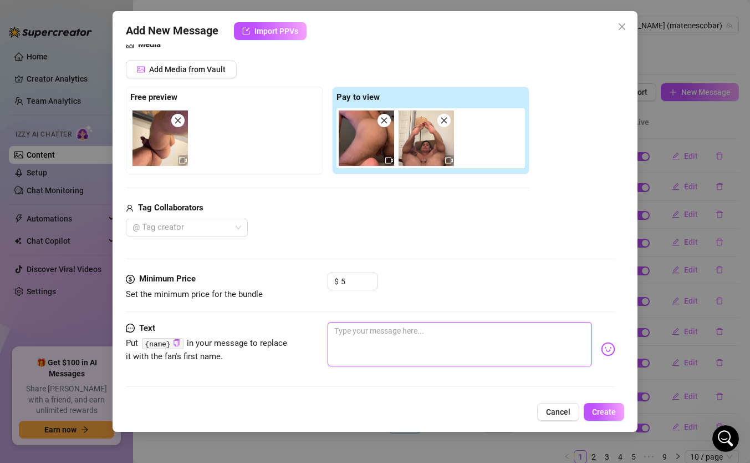
click at [363, 352] on textarea at bounding box center [460, 344] width 265 height 44
click at [608, 356] on div "Your favorite views" at bounding box center [472, 349] width 288 height 54
click at [608, 349] on img at bounding box center [608, 349] width 14 height 14
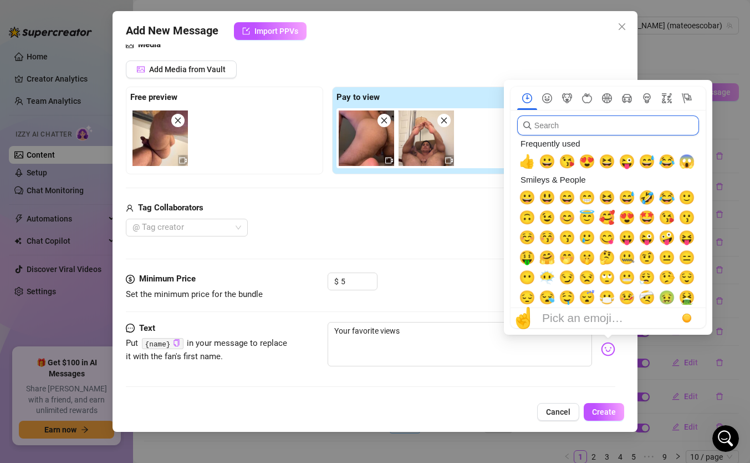
click at [558, 120] on input "search" at bounding box center [608, 125] width 182 height 20
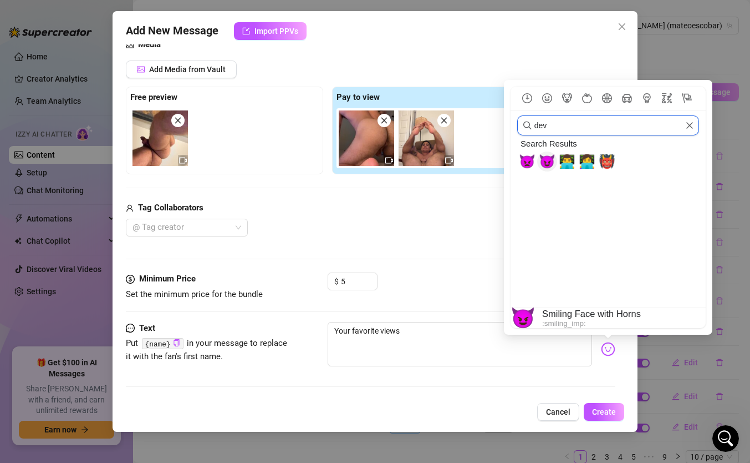
click at [547, 160] on span "😈" at bounding box center [547, 162] width 17 height 16
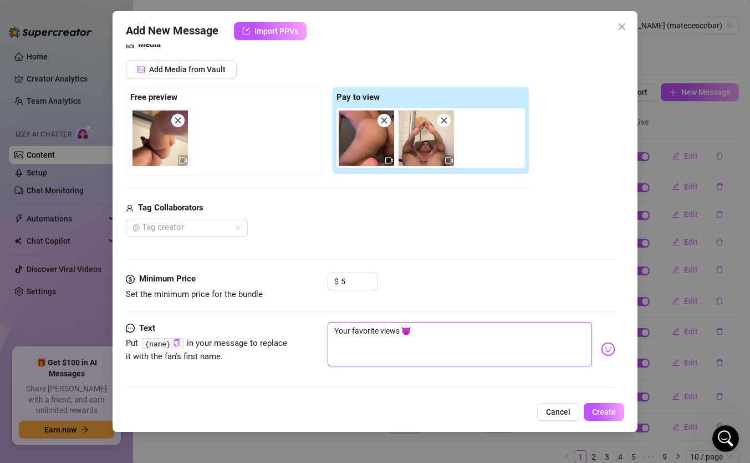
click at [399, 326] on textarea "Your favorite views 😈" at bounding box center [460, 344] width 265 height 44
click at [468, 239] on div "Media Add Media from Vault Free preview Pay to view Tag Collaborators @ Tag cre…" at bounding box center [371, 155] width 490 height 234
click at [600, 407] on span "Create" at bounding box center [604, 411] width 24 height 9
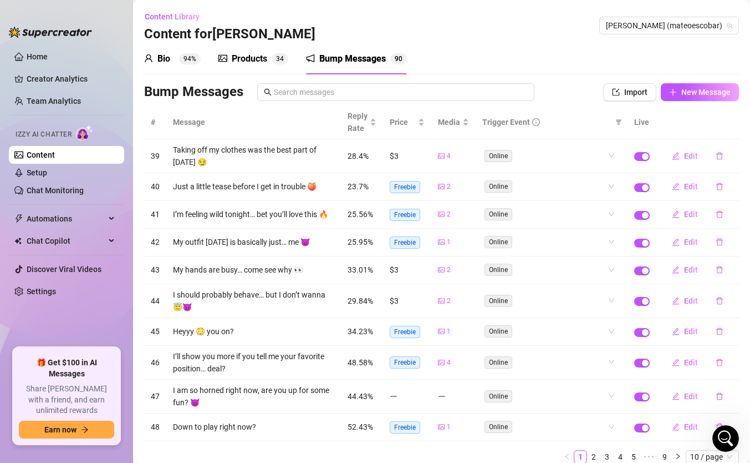
click at [55, 159] on link "Content" at bounding box center [41, 154] width 28 height 9
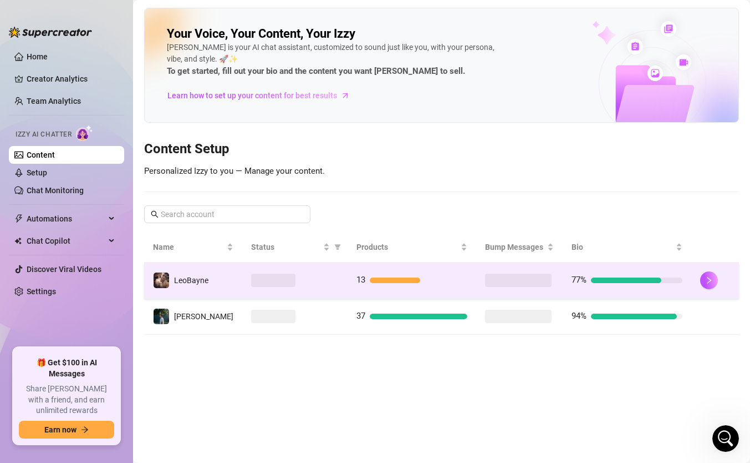
click at [338, 281] on tr "LeoBayne 13 77%" at bounding box center [441, 280] width 595 height 36
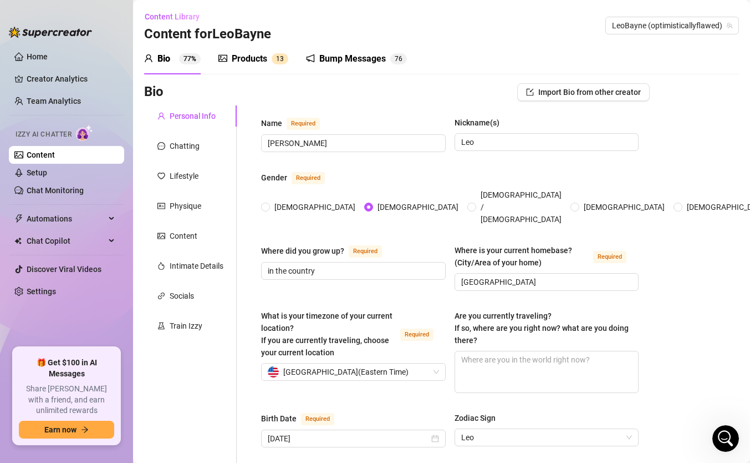
click at [247, 52] on div "Products" at bounding box center [249, 58] width 35 height 13
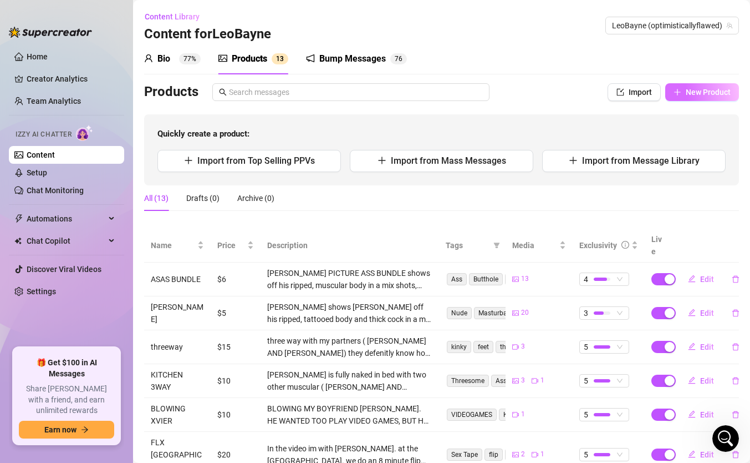
click at [683, 98] on button "New Product" at bounding box center [703, 92] width 74 height 18
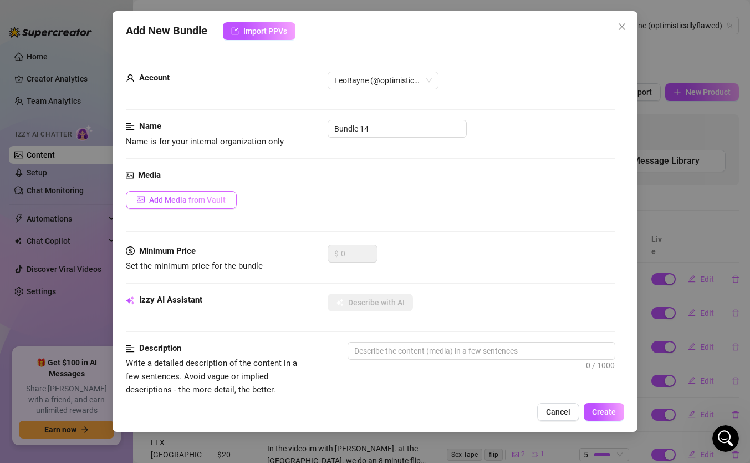
click at [175, 195] on span "Add Media from Vault" at bounding box center [187, 199] width 77 height 9
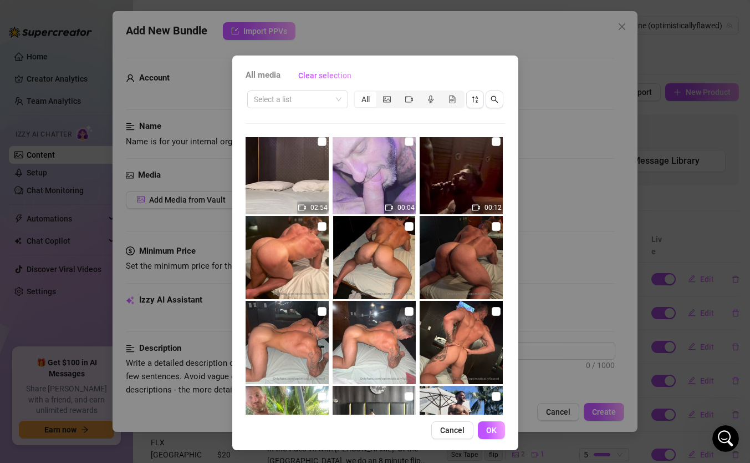
scroll to position [94, 0]
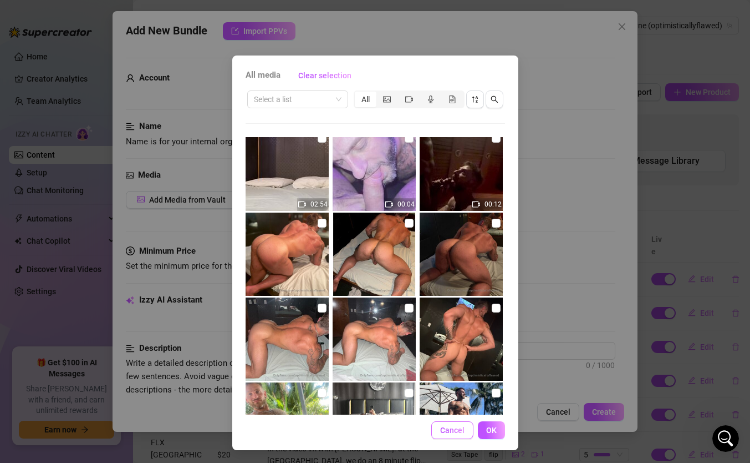
click at [455, 427] on span "Cancel" at bounding box center [452, 429] width 24 height 9
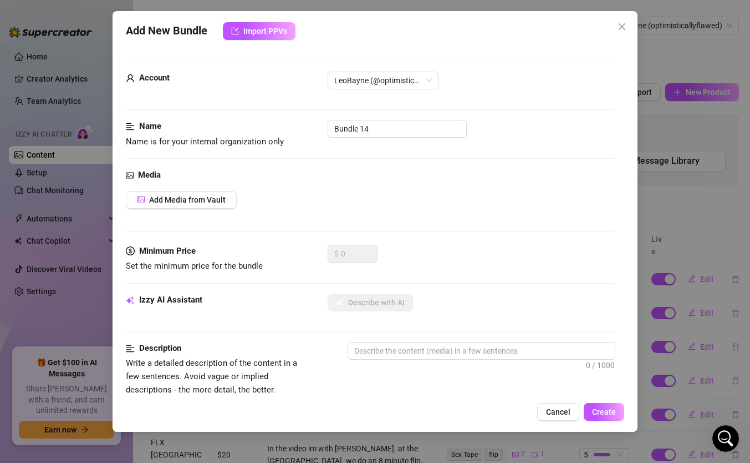
click at [546, 409] on button "Cancel" at bounding box center [558, 412] width 42 height 18
